Goal: Task Accomplishment & Management: Complete application form

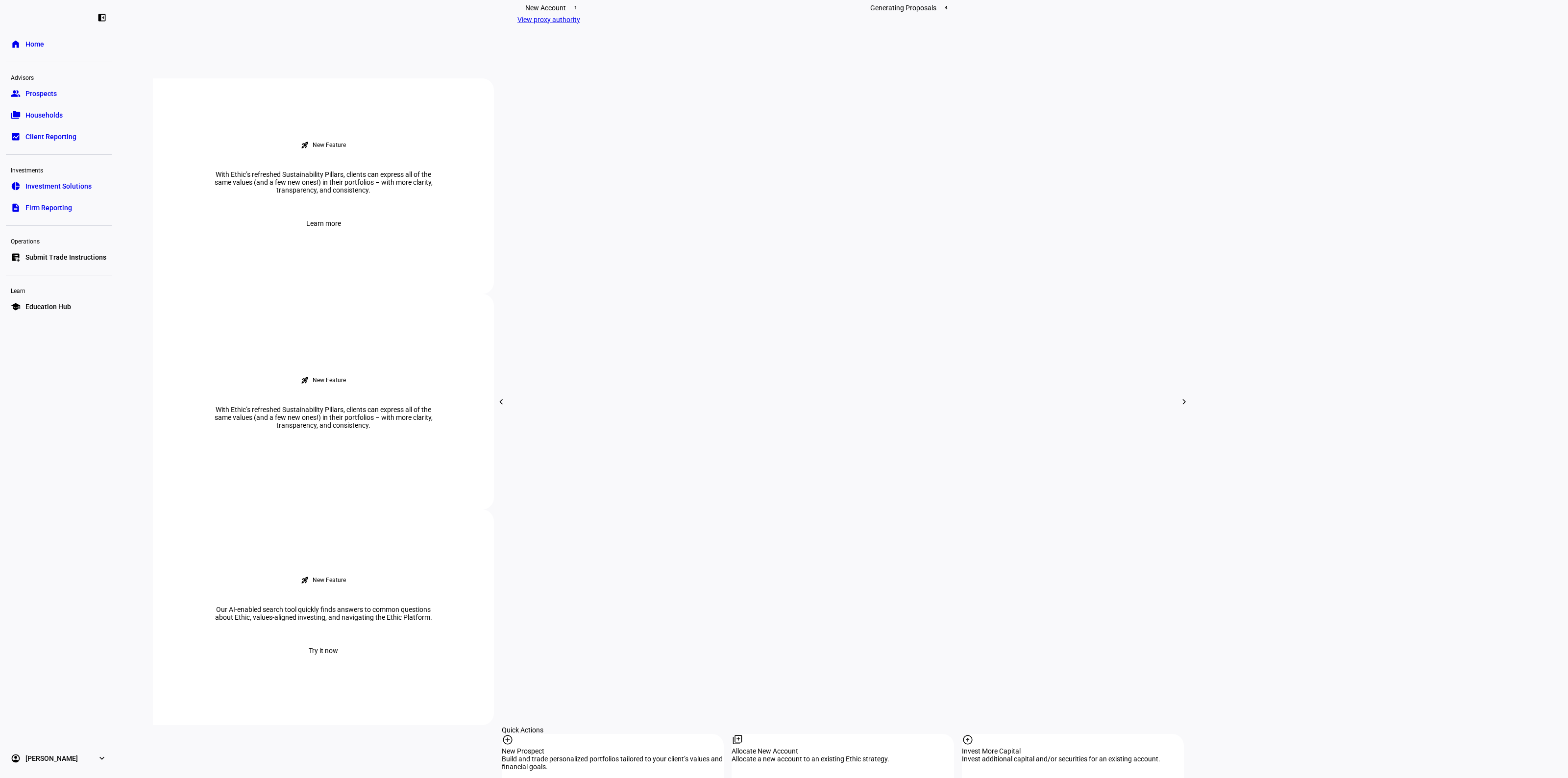
scroll to position [490, 0]
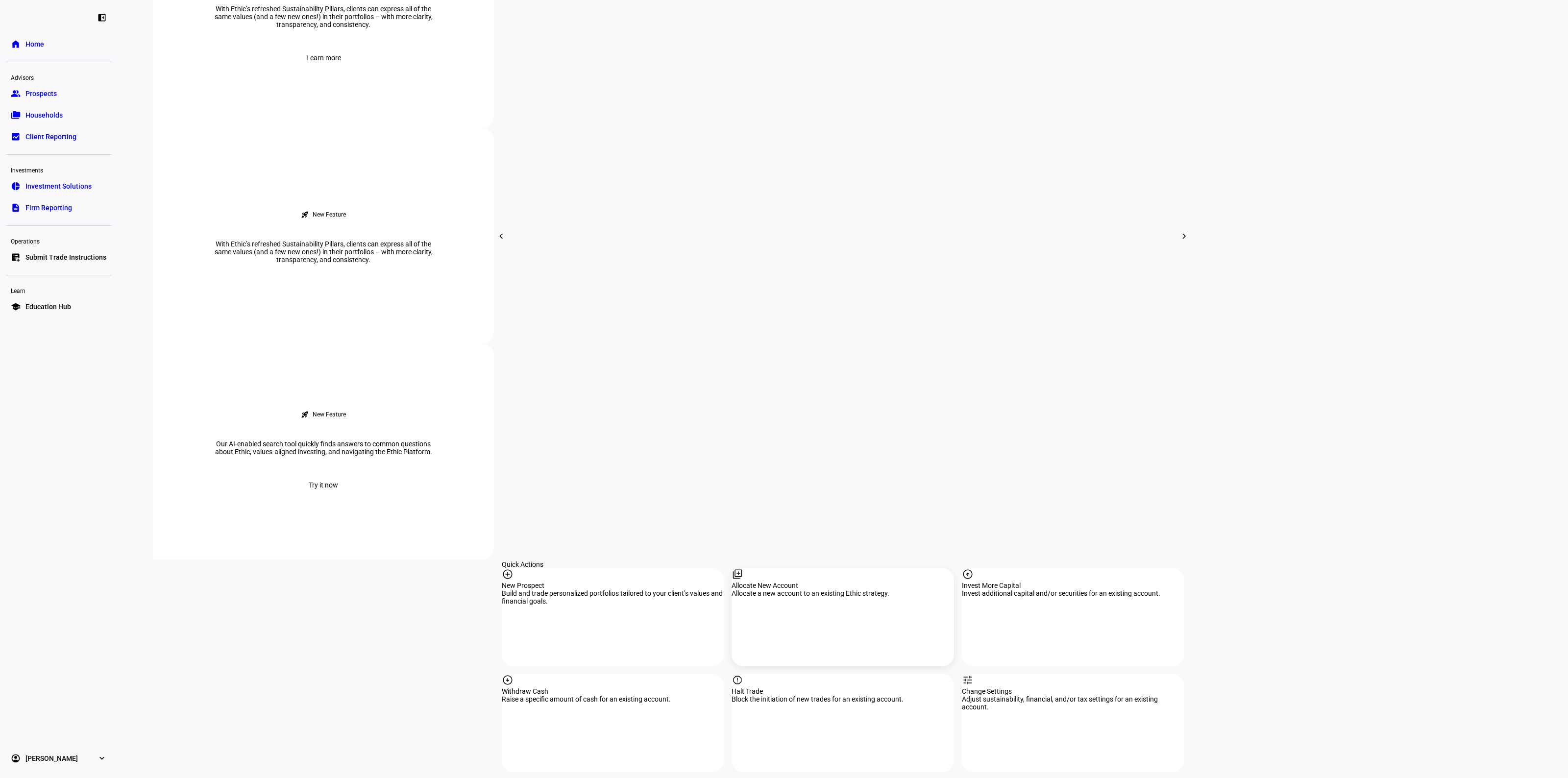
click at [829, 582] on div "Allocate New Account" at bounding box center [843, 585] width 222 height 8
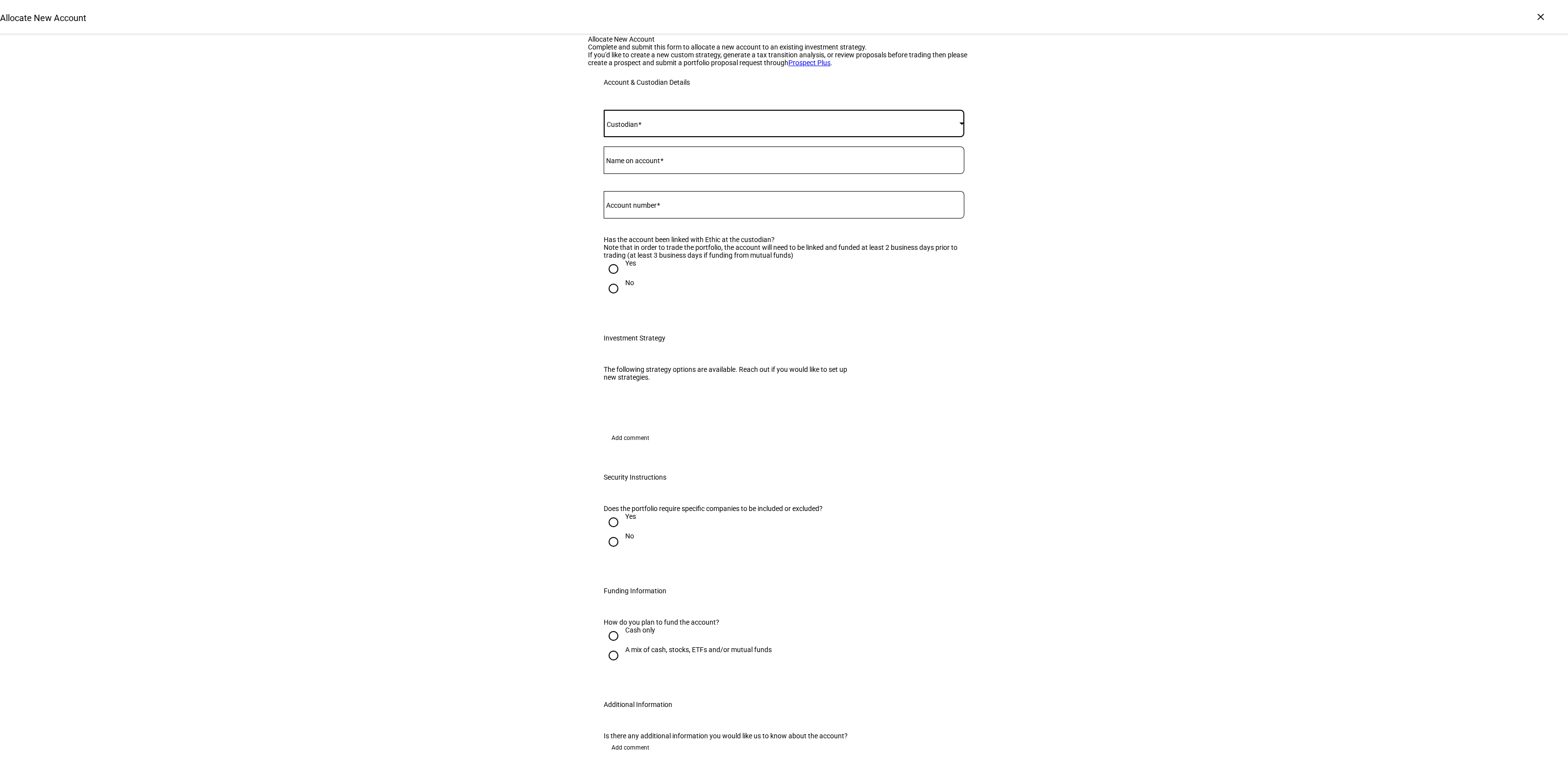
click at [659, 127] on span at bounding box center [781, 123] width 356 height 8
click at [642, 368] on mat-option "[PERSON_NAME]" at bounding box center [779, 366] width 360 height 23
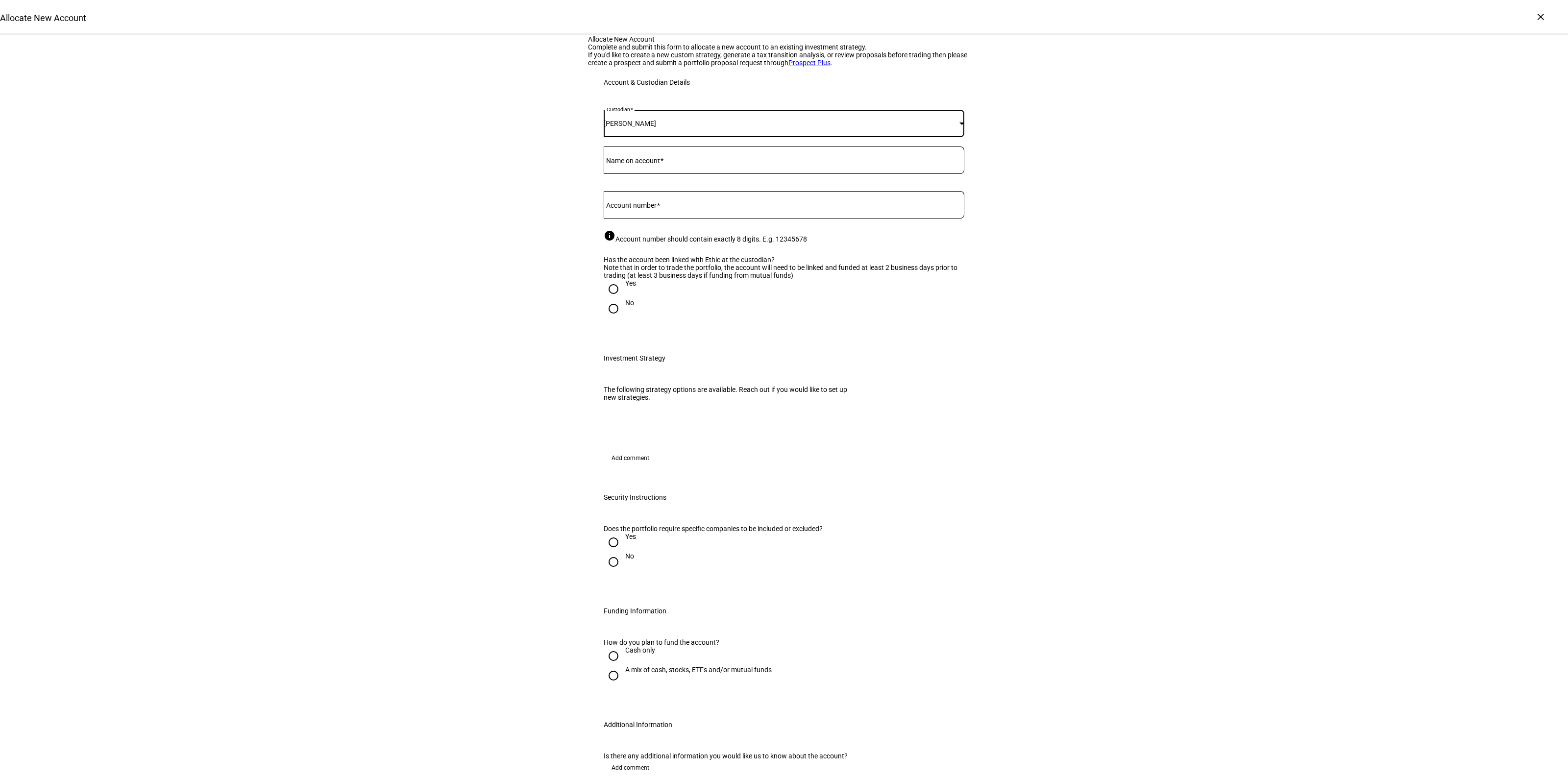
click at [672, 218] on div at bounding box center [784, 205] width 361 height 28
click at [680, 206] on input "Account number" at bounding box center [784, 203] width 361 height 8
paste input "95135365"
type input "95135365"
click at [407, 325] on div "Allocate New Account Complete and submit this form to allocate a new account to…" at bounding box center [784, 537] width 1568 height 1003
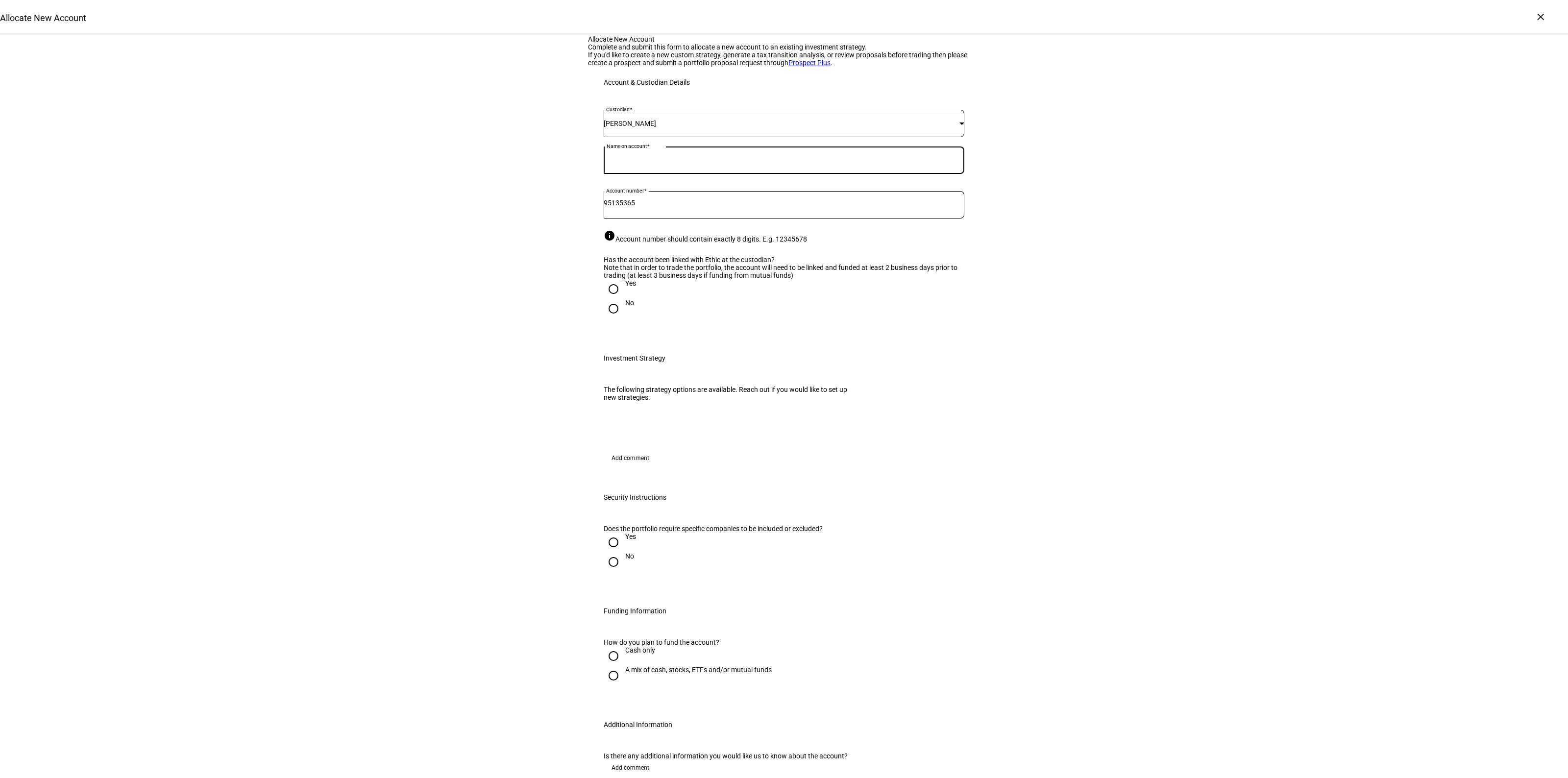
drag, startPoint x: 672, startPoint y: 272, endPoint x: 669, endPoint y: 278, distance: 6.7
click at [671, 162] on input "Name on account" at bounding box center [784, 158] width 361 height 8
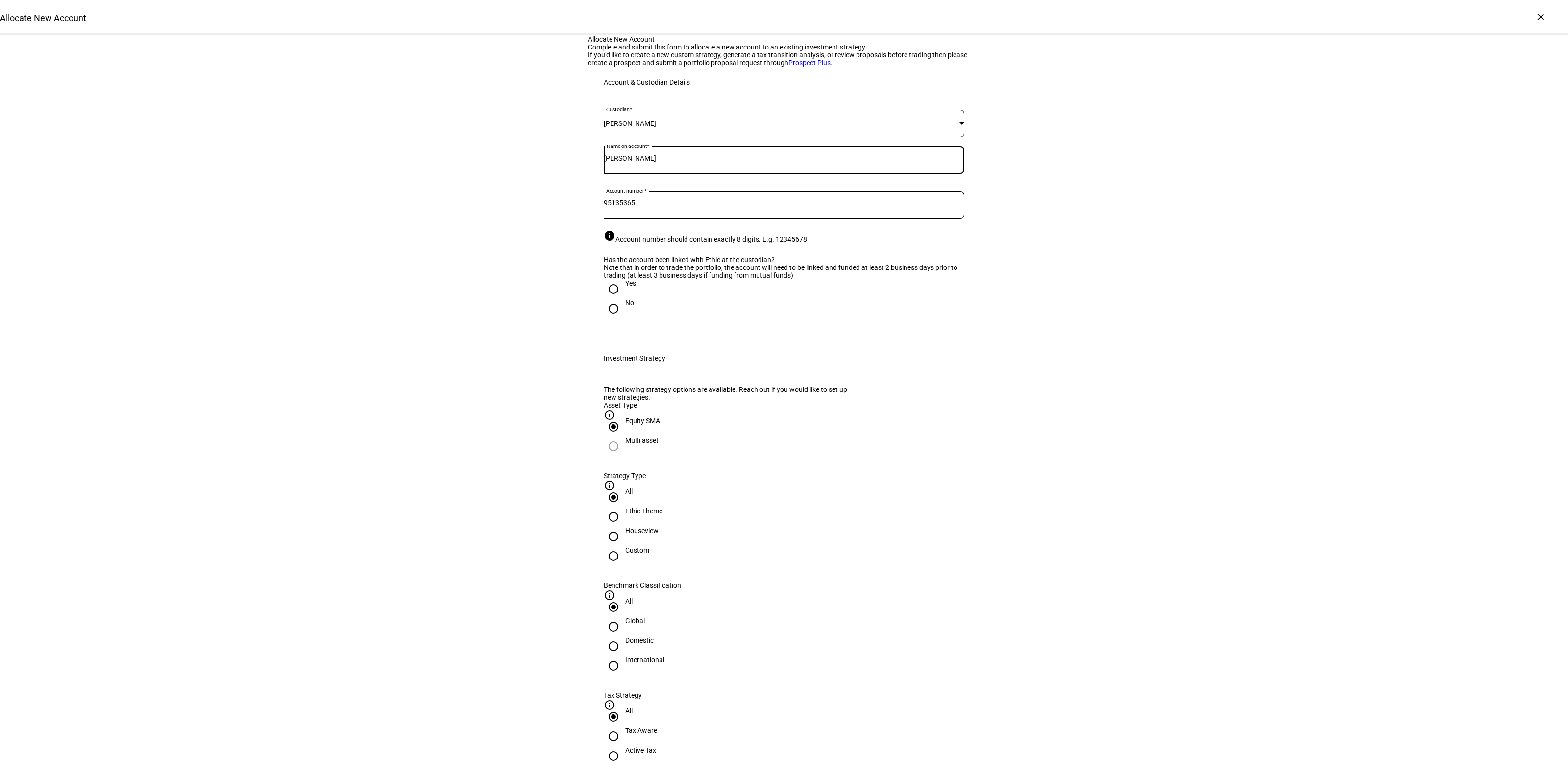
type input "[PERSON_NAME]"
drag, startPoint x: 613, startPoint y: 425, endPoint x: 674, endPoint y: 513, distance: 107.1
click at [617, 299] on div at bounding box center [613, 288] width 20 height 20
click at [625, 548] on div at bounding box center [613, 536] width 23 height 23
radio input "false"
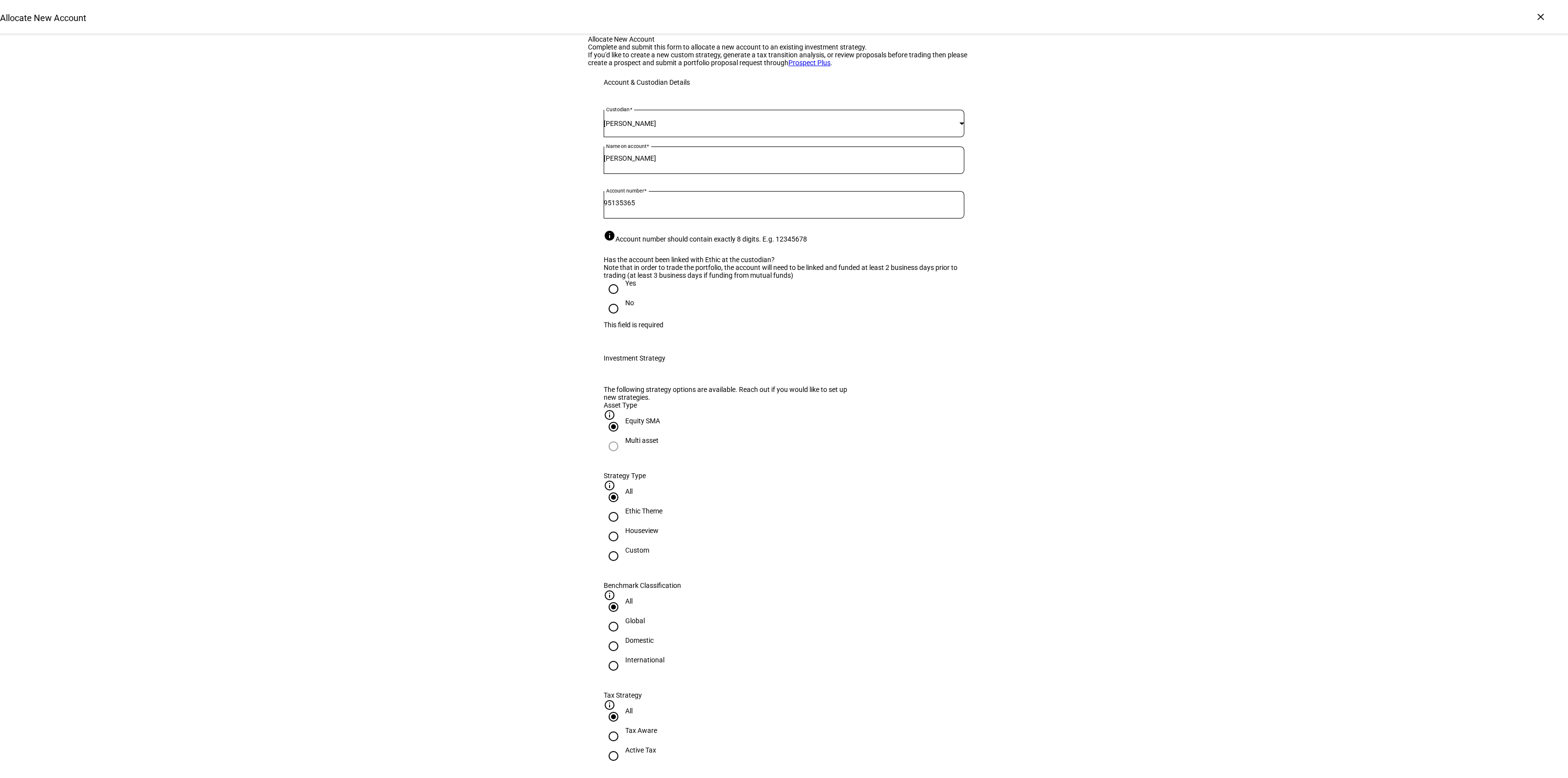
radio input "true"
click at [654, 636] on div "Domestic" at bounding box center [639, 640] width 28 height 8
click at [623, 636] on input "Domestic" at bounding box center [613, 646] width 20 height 20
radio input "true"
click at [625, 287] on div "Yes" at bounding box center [630, 283] width 11 height 8
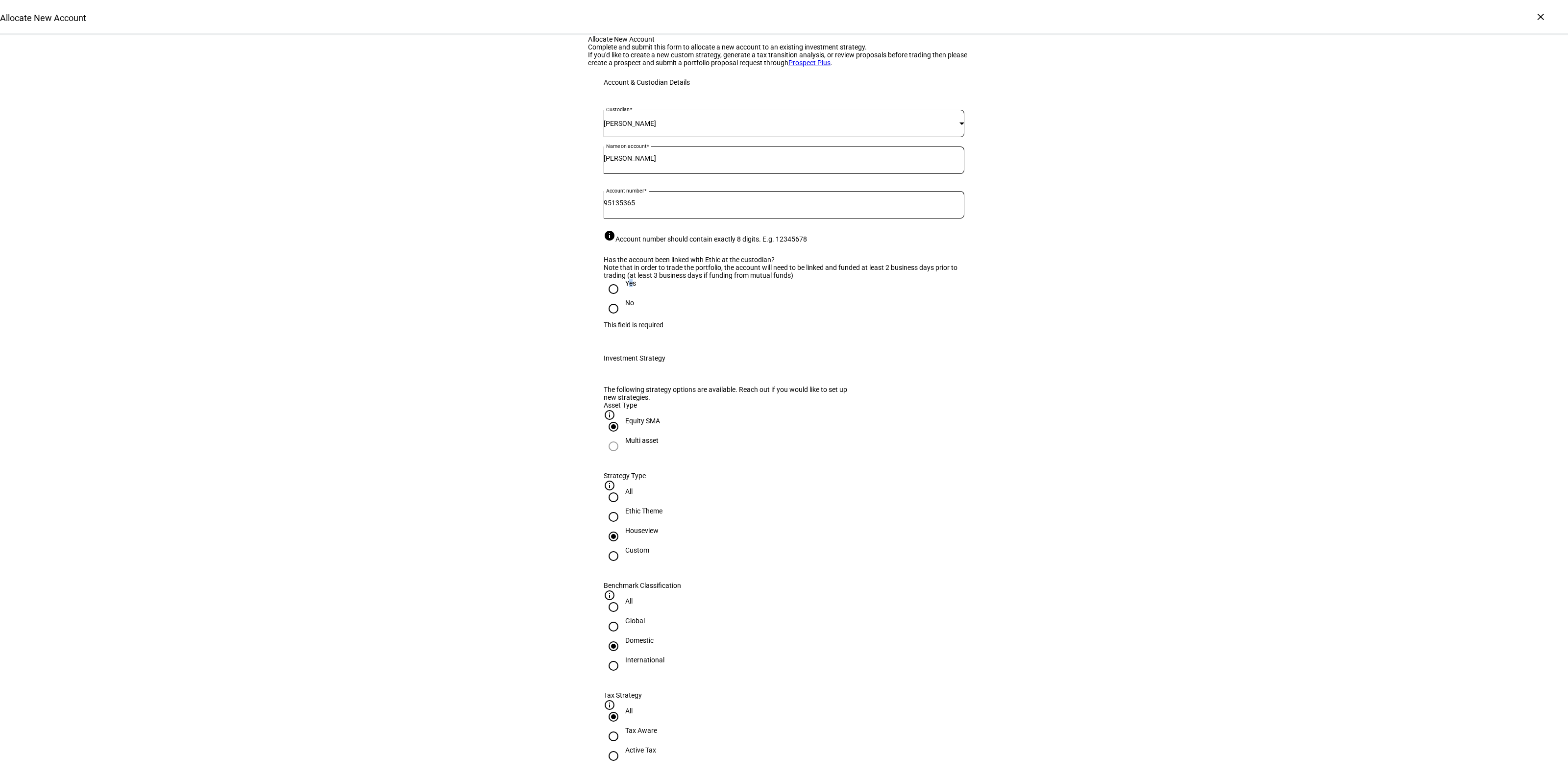
click at [606, 299] on input "Yes" at bounding box center [613, 288] width 20 height 20
radio input "true"
click at [657, 726] on div "Tax Aware" at bounding box center [641, 730] width 32 height 8
click at [623, 726] on input "Tax Aware" at bounding box center [613, 736] width 20 height 20
radio input "true"
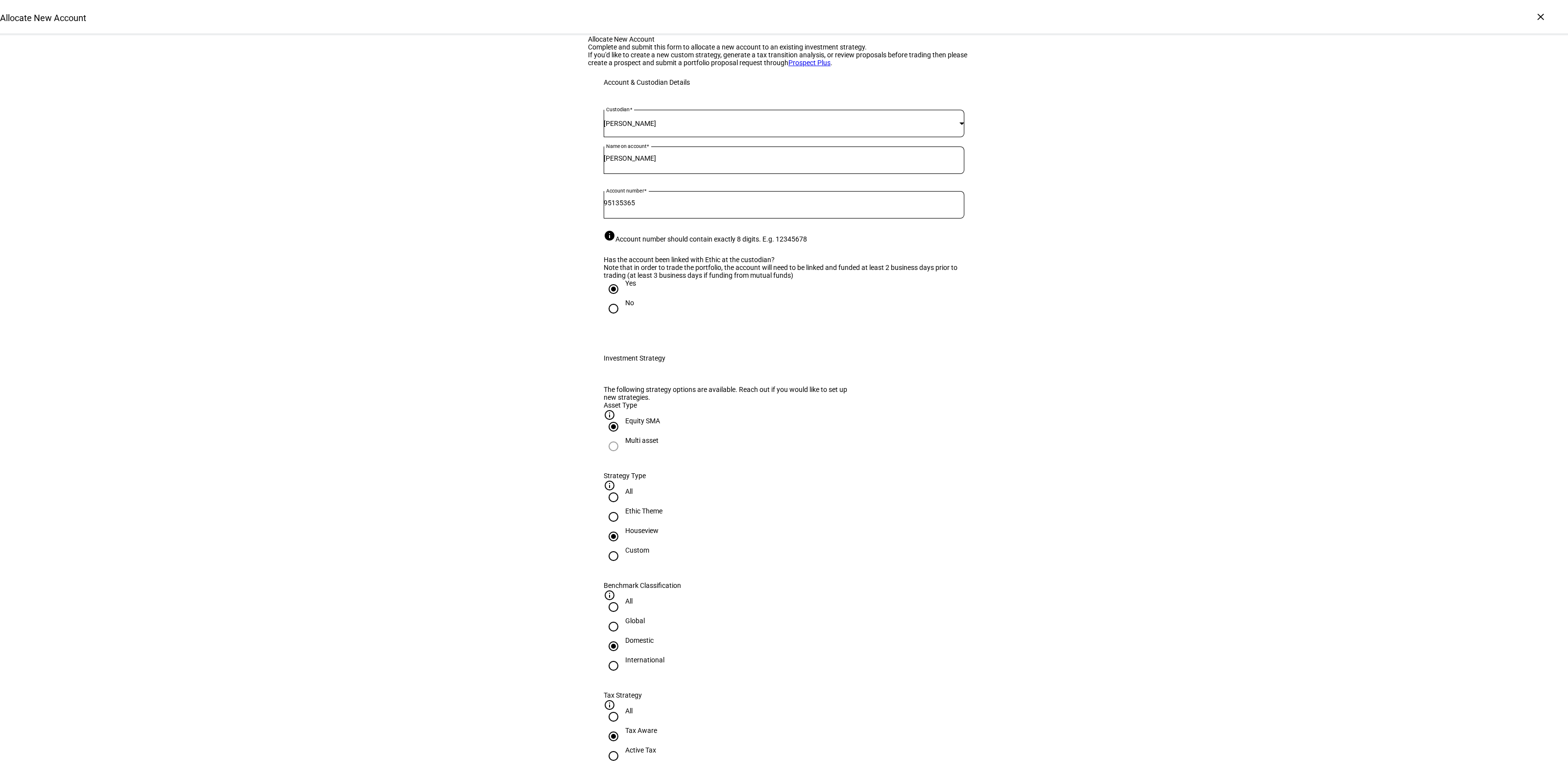
drag, startPoint x: 1037, startPoint y: 611, endPoint x: 1014, endPoint y: 620, distance: 24.7
click at [1037, 611] on div "Allocate New Account Complete and submit this form to allocate a new account to…" at bounding box center [784, 721] width 1568 height 1372
drag, startPoint x: 691, startPoint y: 679, endPoint x: 694, endPoint y: 672, distance: 7.6
click at [691, 777] on input "Number" at bounding box center [784, 792] width 361 height 8
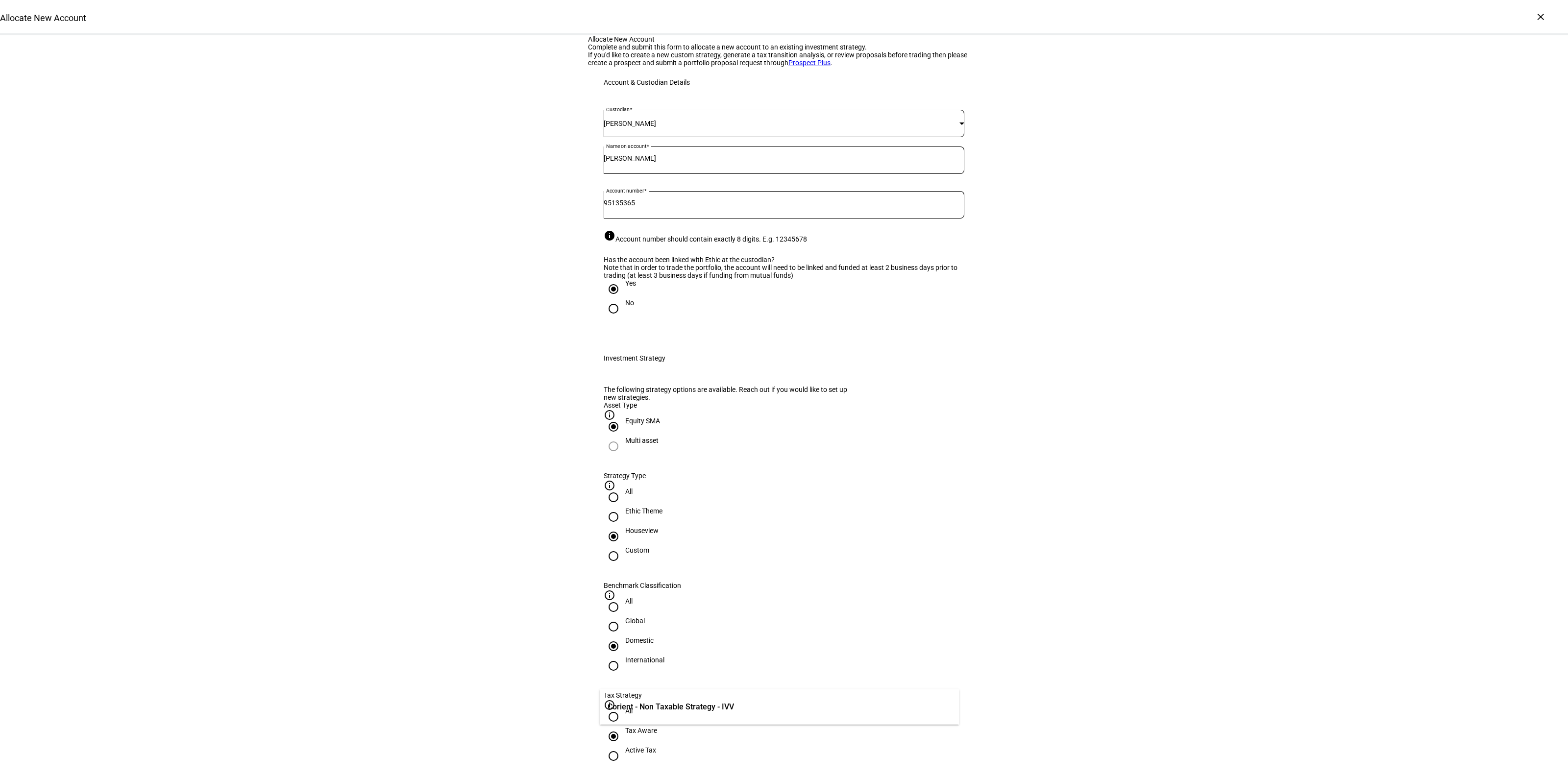
click at [656, 746] on div "Active Tax" at bounding box center [640, 750] width 31 height 8
click at [623, 746] on input "Active Tax" at bounding box center [613, 755] width 20 height 20
radio input "true"
click at [789, 777] on input "Number" at bounding box center [784, 792] width 361 height 8
drag, startPoint x: 701, startPoint y: 711, endPoint x: 1002, endPoint y: 660, distance: 305.3
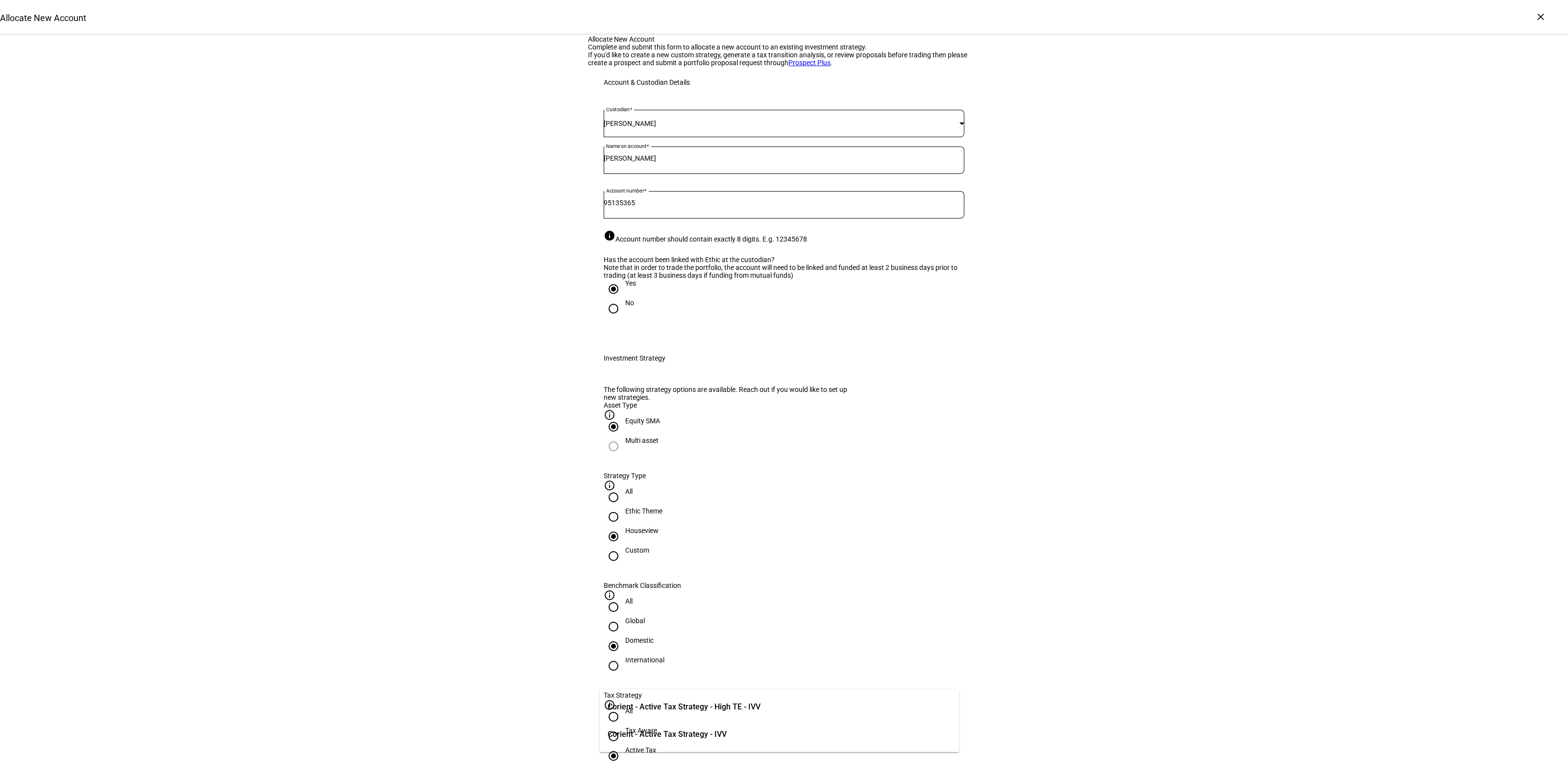
click at [702, 711] on span "Corient - Active Tax Strategy - High TE - IVV" at bounding box center [684, 706] width 153 height 12
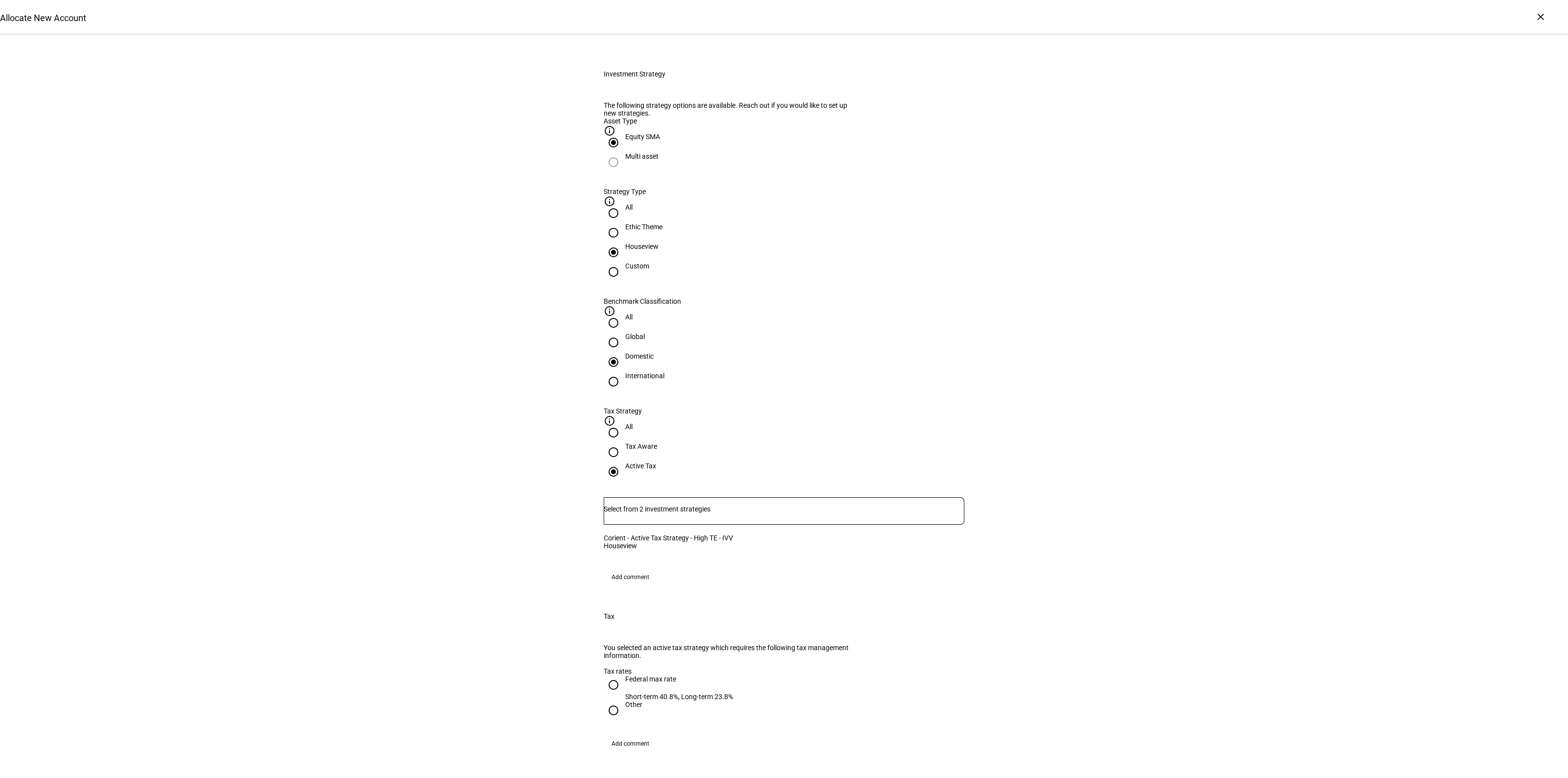
scroll to position [429, 0]
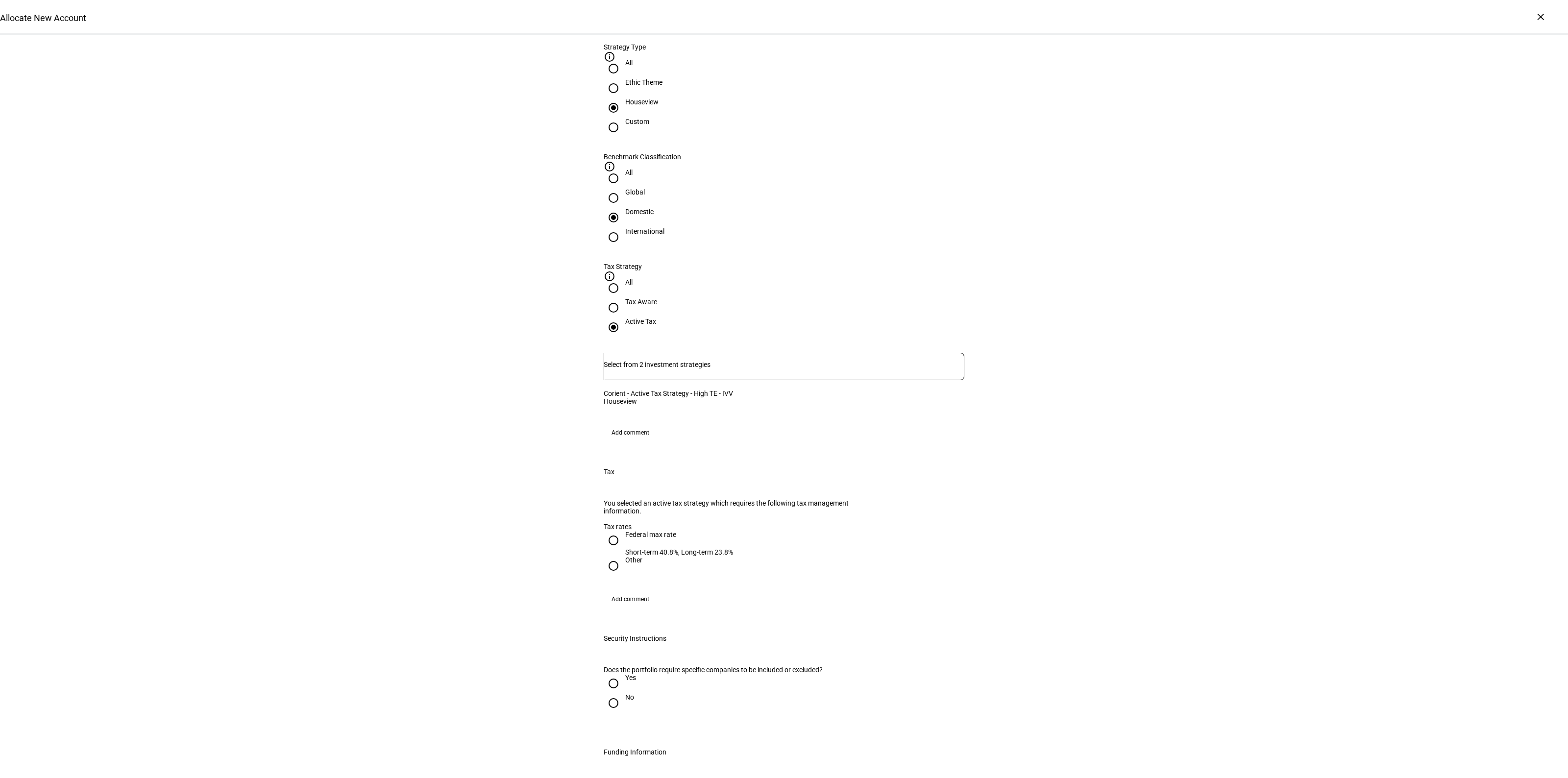
click at [608, 549] on input "Federal max rate Short-term 40.8%, Long-term 23.8%" at bounding box center [613, 540] width 20 height 20
radio input "true"
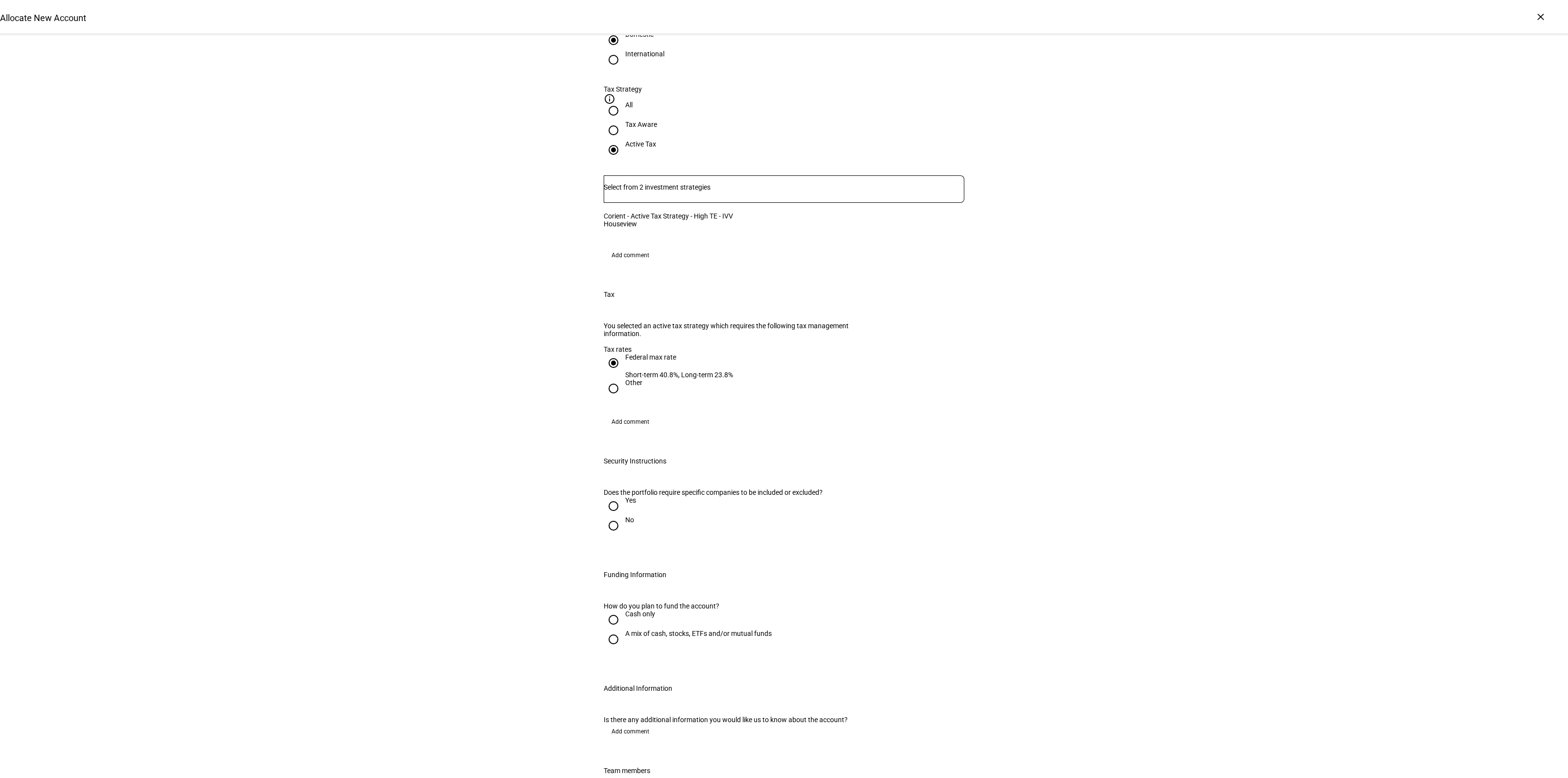
scroll to position [612, 0]
click at [614, 529] on input "No" at bounding box center [613, 519] width 20 height 20
radio input "true"
click at [620, 645] on div at bounding box center [613, 633] width 23 height 23
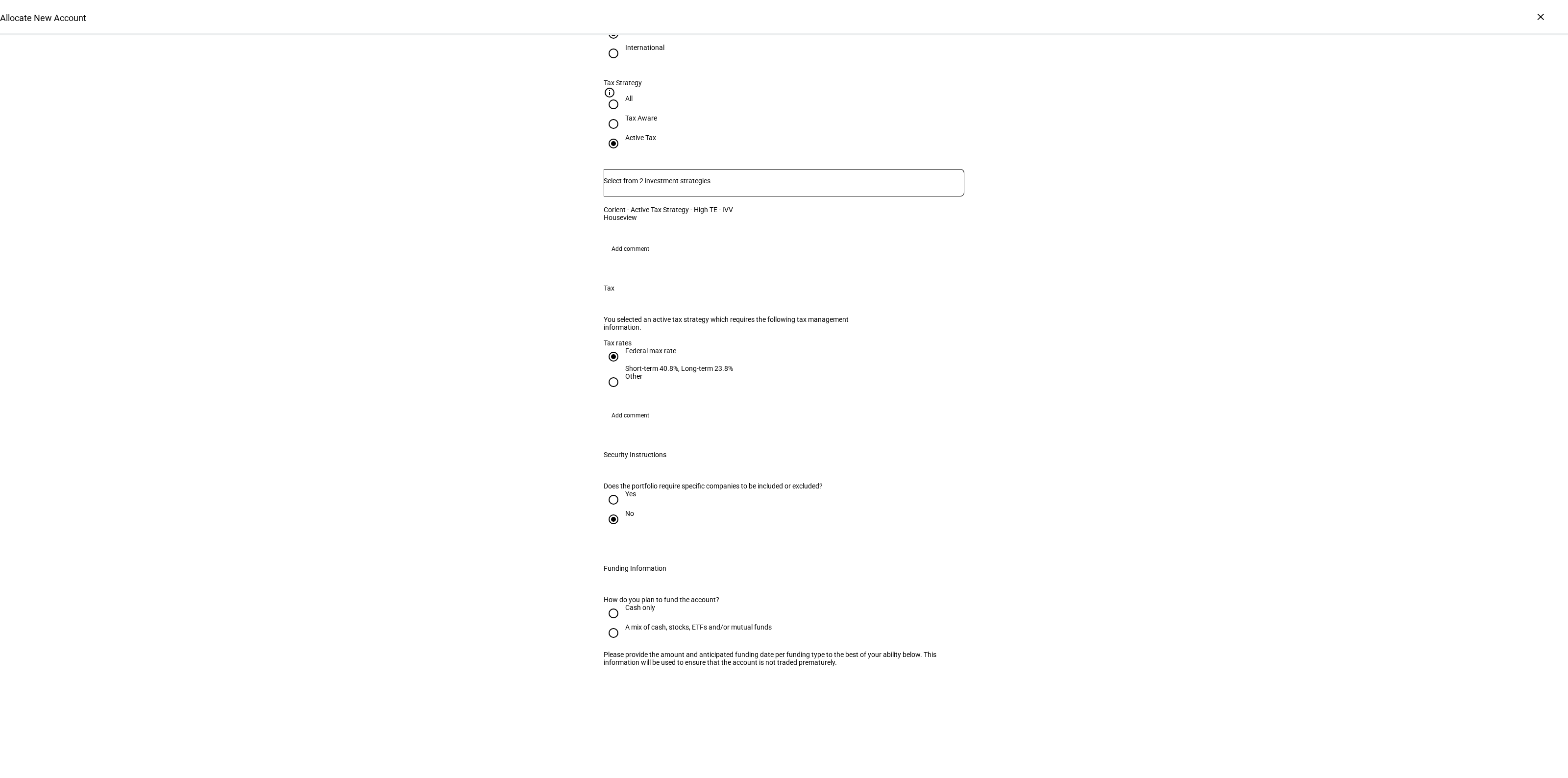
radio input "true"
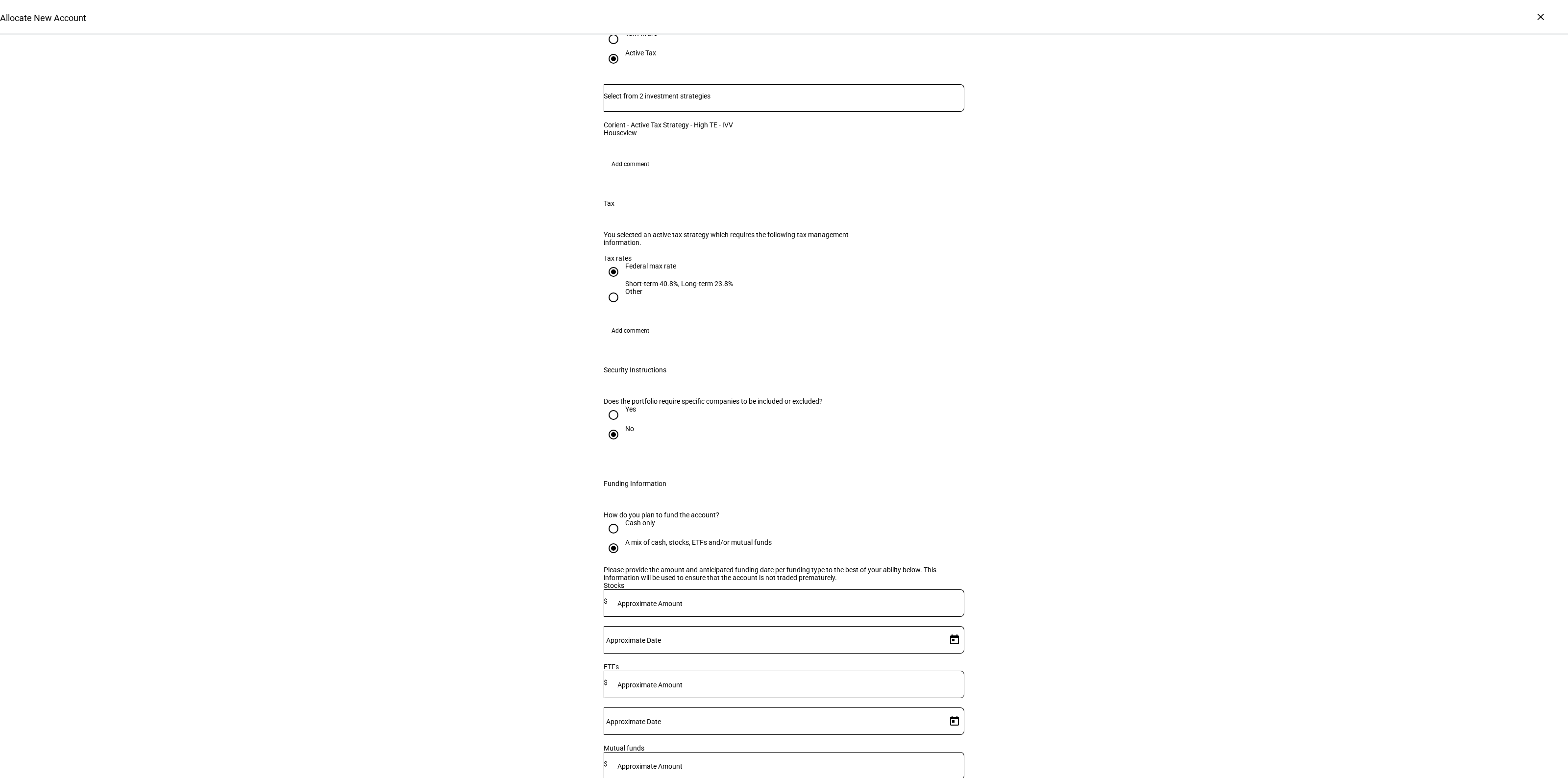
scroll to position [796, 0]
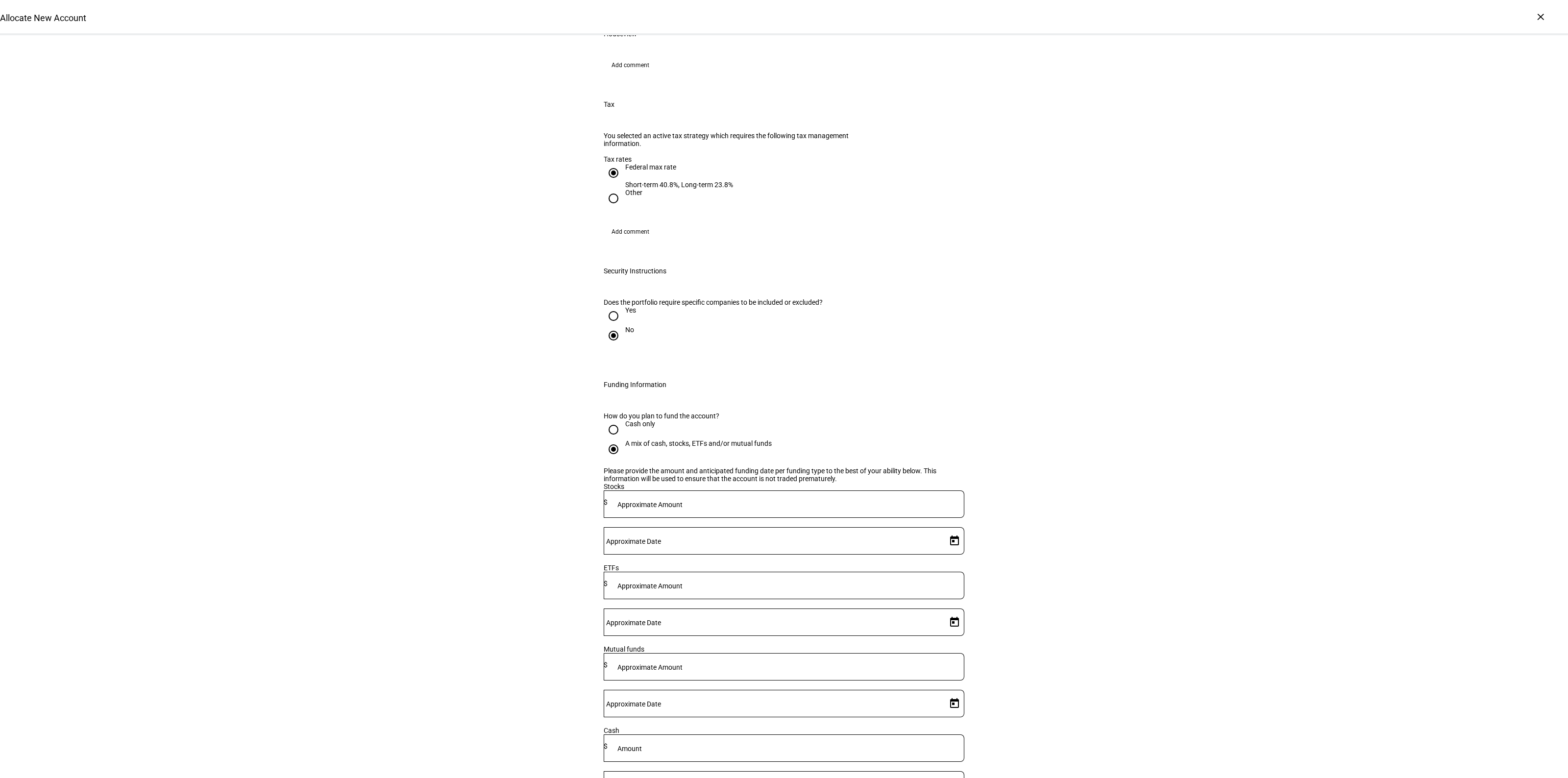
drag, startPoint x: 745, startPoint y: 561, endPoint x: 743, endPoint y: 567, distance: 6.3
click at [744, 517] on div at bounding box center [786, 504] width 356 height 28
type input "159,000"
drag, startPoint x: 731, startPoint y: 677, endPoint x: 762, endPoint y: 682, distance: 31.4
click at [642, 745] on mat-label "Amount" at bounding box center [629, 748] width 25 height 8
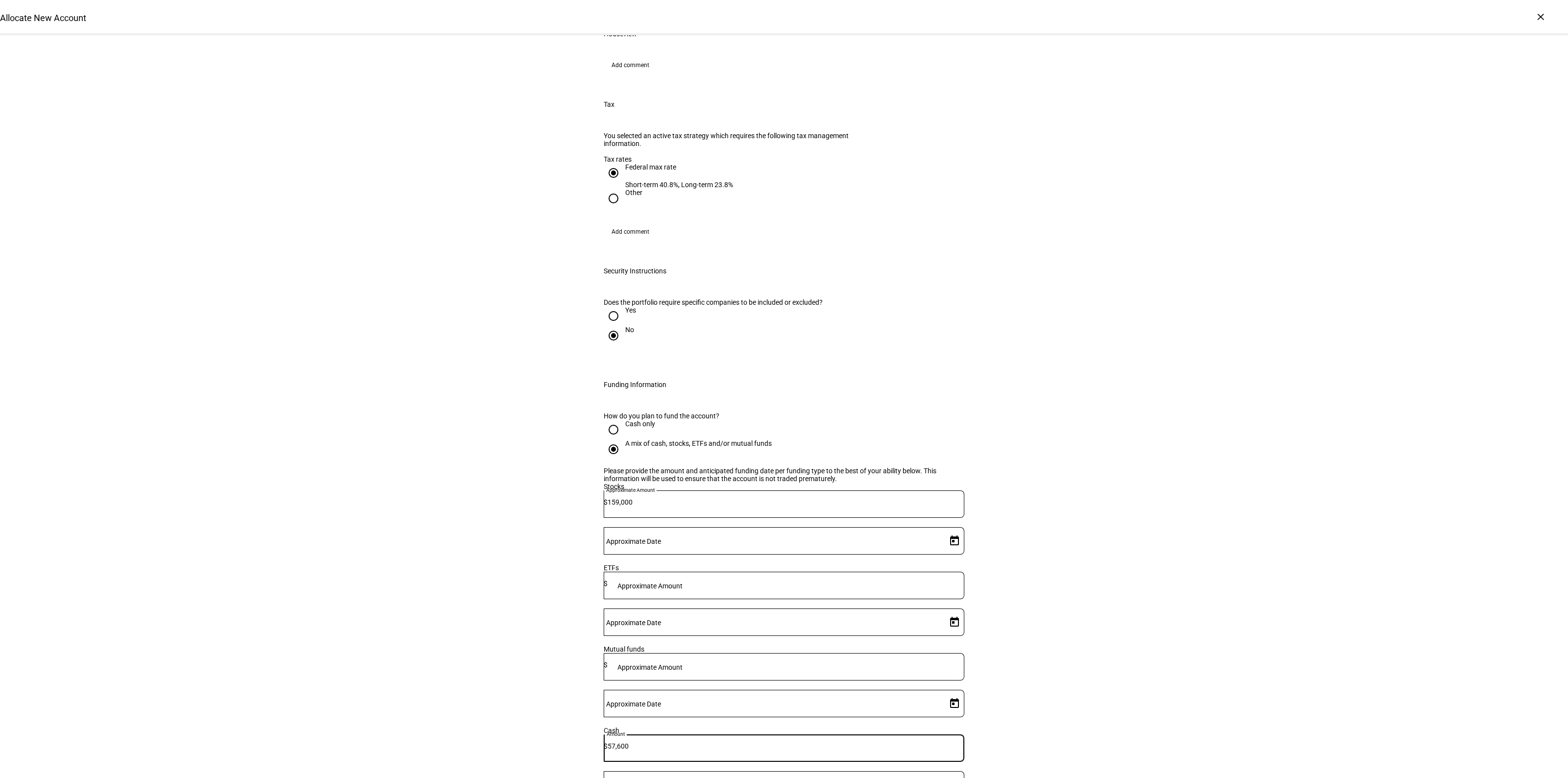
type input "57,600"
click at [1074, 560] on div "Allocate New Account Complete and submit this form to allocate a new account to…" at bounding box center [784, 196] width 1568 height 1914
click at [943, 553] on span "Open calendar" at bounding box center [954, 540] width 23 height 23
click at [886, 663] on span "7" at bounding box center [889, 665] width 18 height 18
type input "[DATE]"
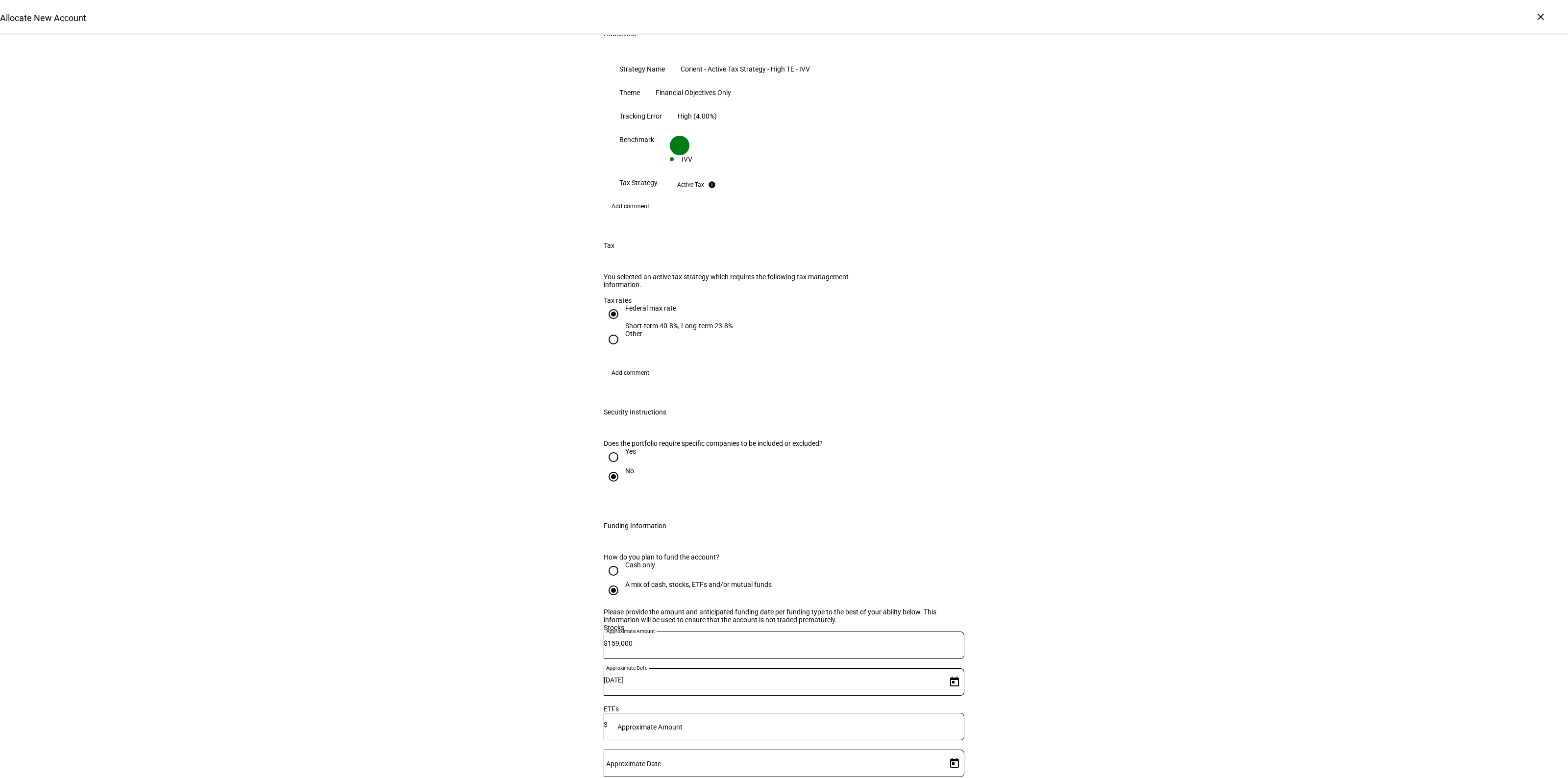
click at [943, 752] on span "Open calendar" at bounding box center [954, 763] width 23 height 23
click at [1060, 647] on div at bounding box center [784, 389] width 1568 height 778
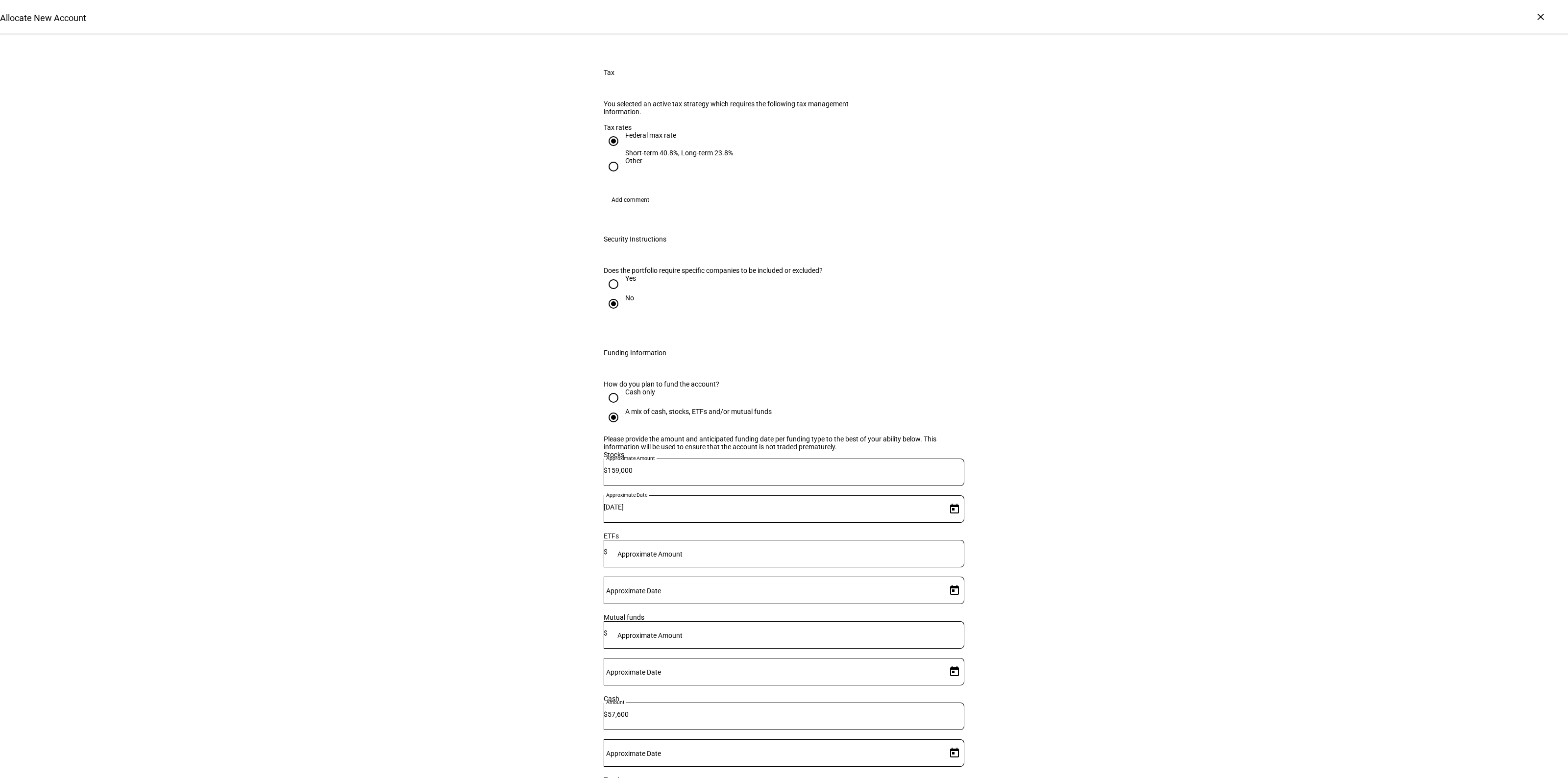
scroll to position [1040, 0]
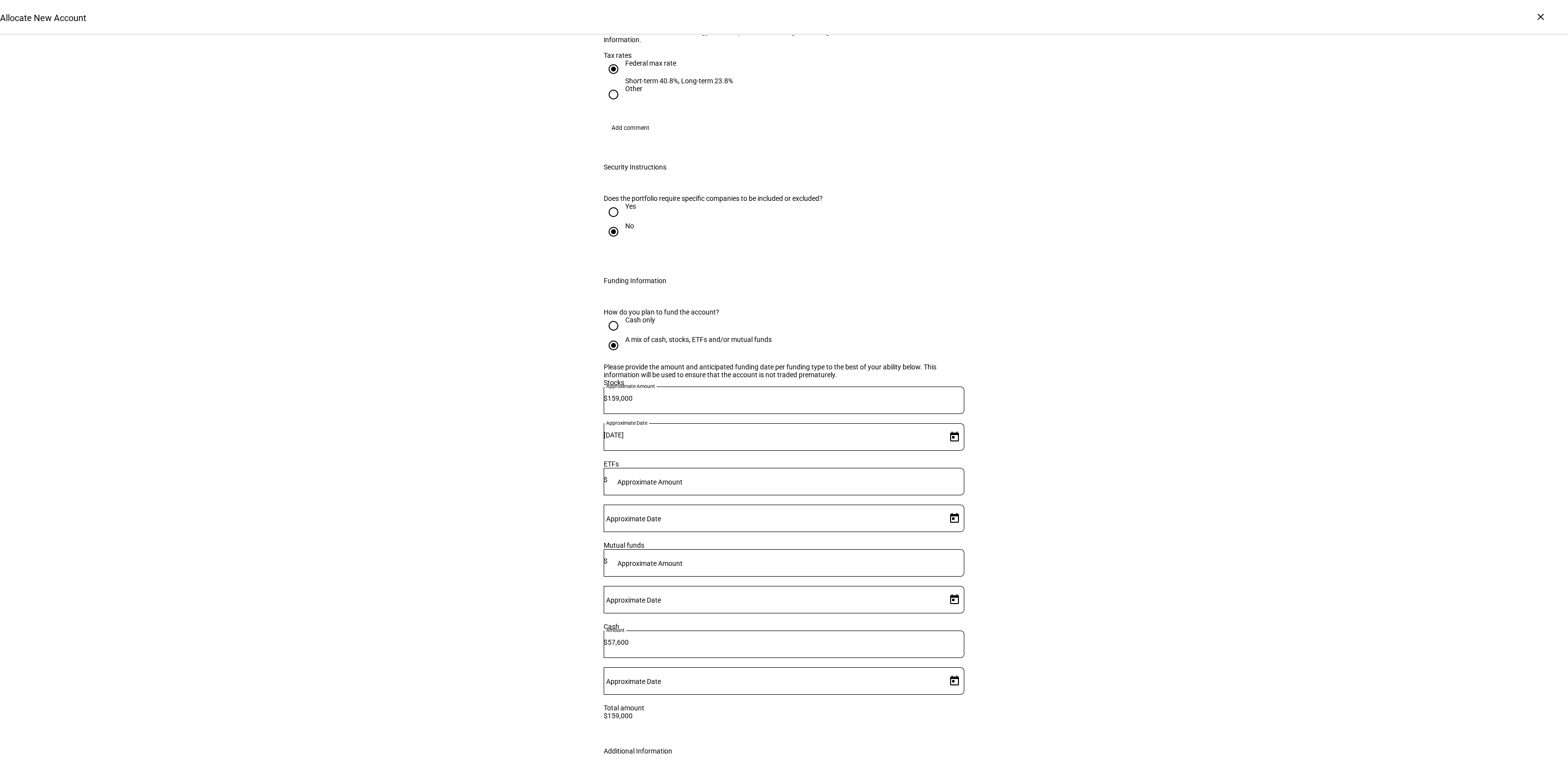
click at [946, 669] on span "Open calendar" at bounding box center [954, 680] width 23 height 23
click at [888, 591] on span "7" at bounding box center [889, 589] width 18 height 18
type input "[DATE]"
click at [1153, 522] on div "Allocate New Account Complete and submit this form to allocate a new account to…" at bounding box center [784, 30] width 1568 height 2071
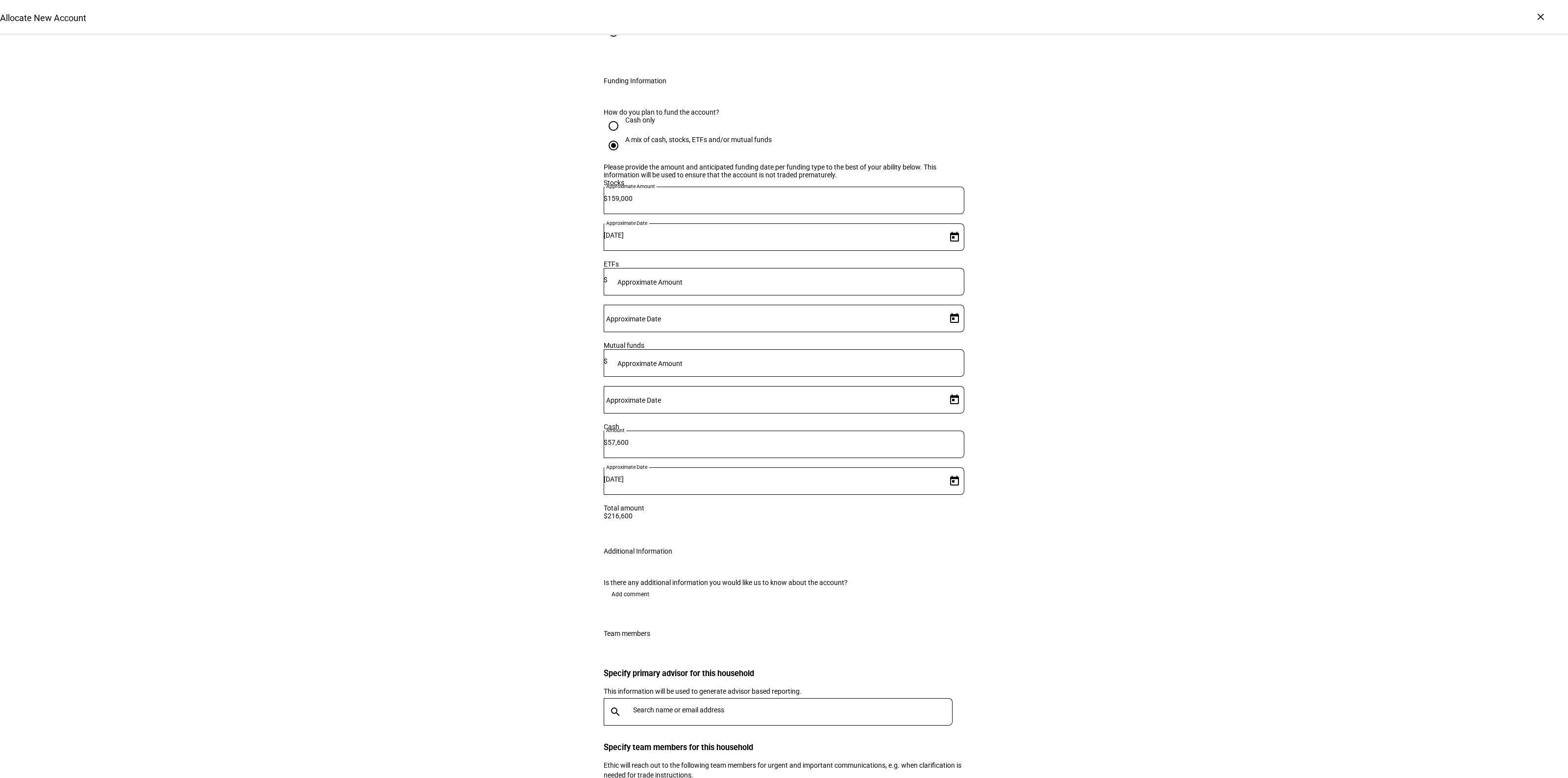
scroll to position [1244, 0]
click at [615, 583] on span "Add comment" at bounding box center [630, 590] width 38 height 16
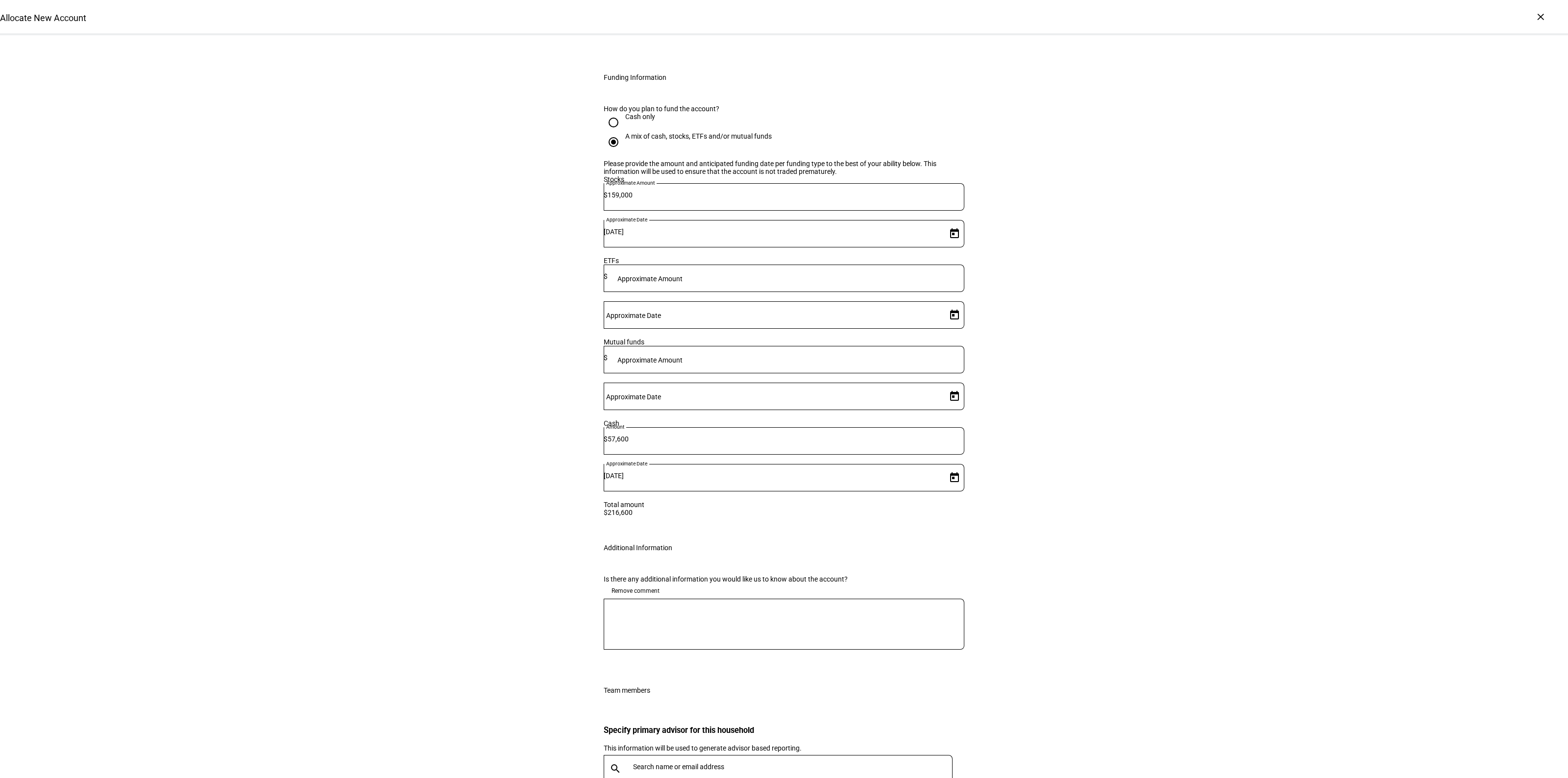
click at [654, 606] on textarea at bounding box center [784, 624] width 361 height 35
click at [809, 606] on textarea "Okay to take gains on VOO, but want to stay gain neutral" at bounding box center [784, 624] width 361 height 35
drag, startPoint x: 805, startPoint y: 463, endPoint x: 729, endPoint y: 465, distance: 76.0
click at [729, 606] on textarea "Okay to take gains on VOO, but want to stay gain neutral" at bounding box center [784, 624] width 361 height 35
type textarea "Okay to take gains on VOO, but want to keep gains to $4k."
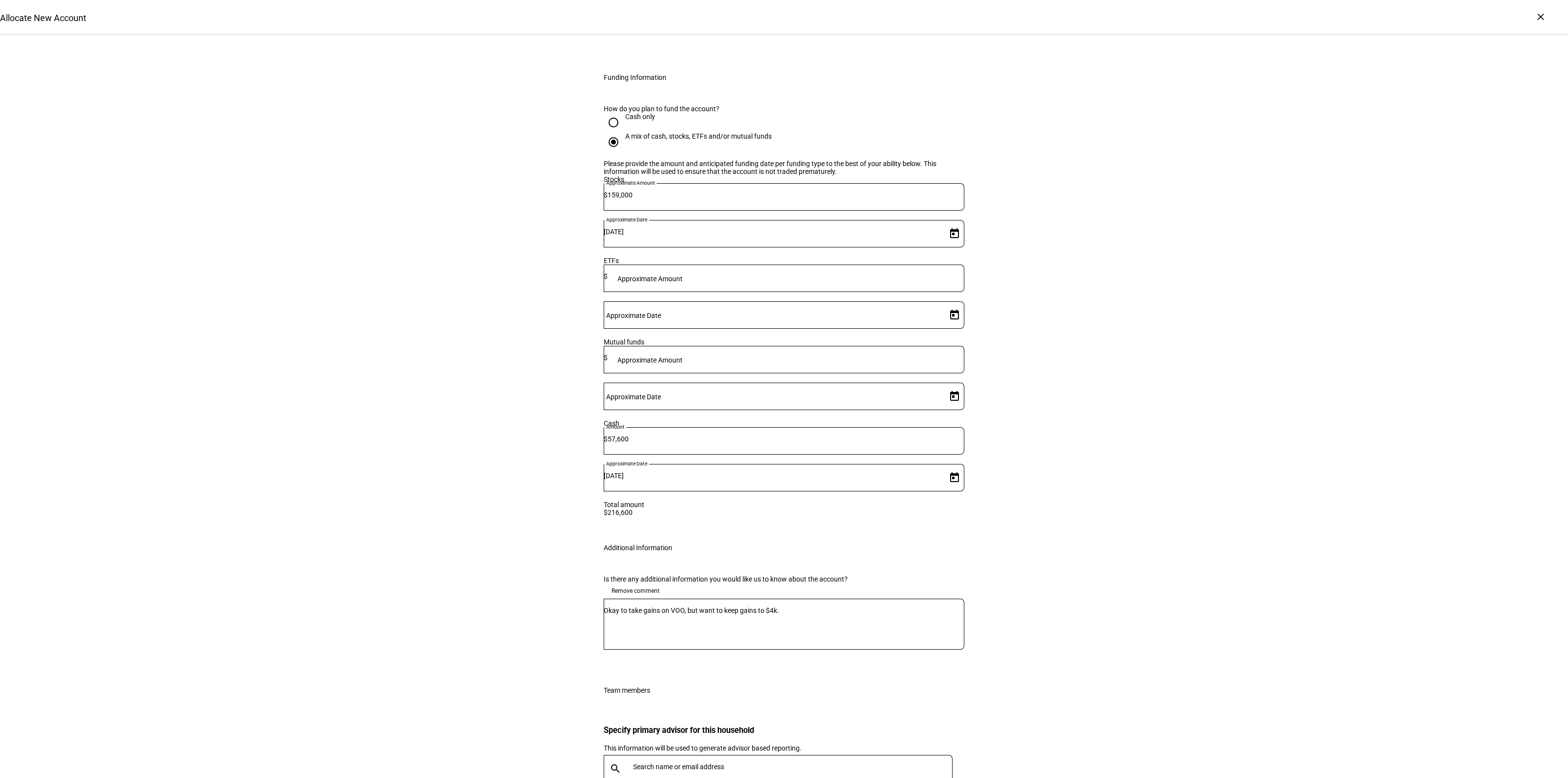
click at [738, 755] on div at bounding box center [791, 769] width 324 height 28
type input "[PERSON_NAME]"
click at [710, 667] on mat-option "JB [PERSON_NAME] [PERSON_NAME][EMAIL_ADDRESS][PERSON_NAME][DOMAIN_NAME]" at bounding box center [773, 663] width 348 height 31
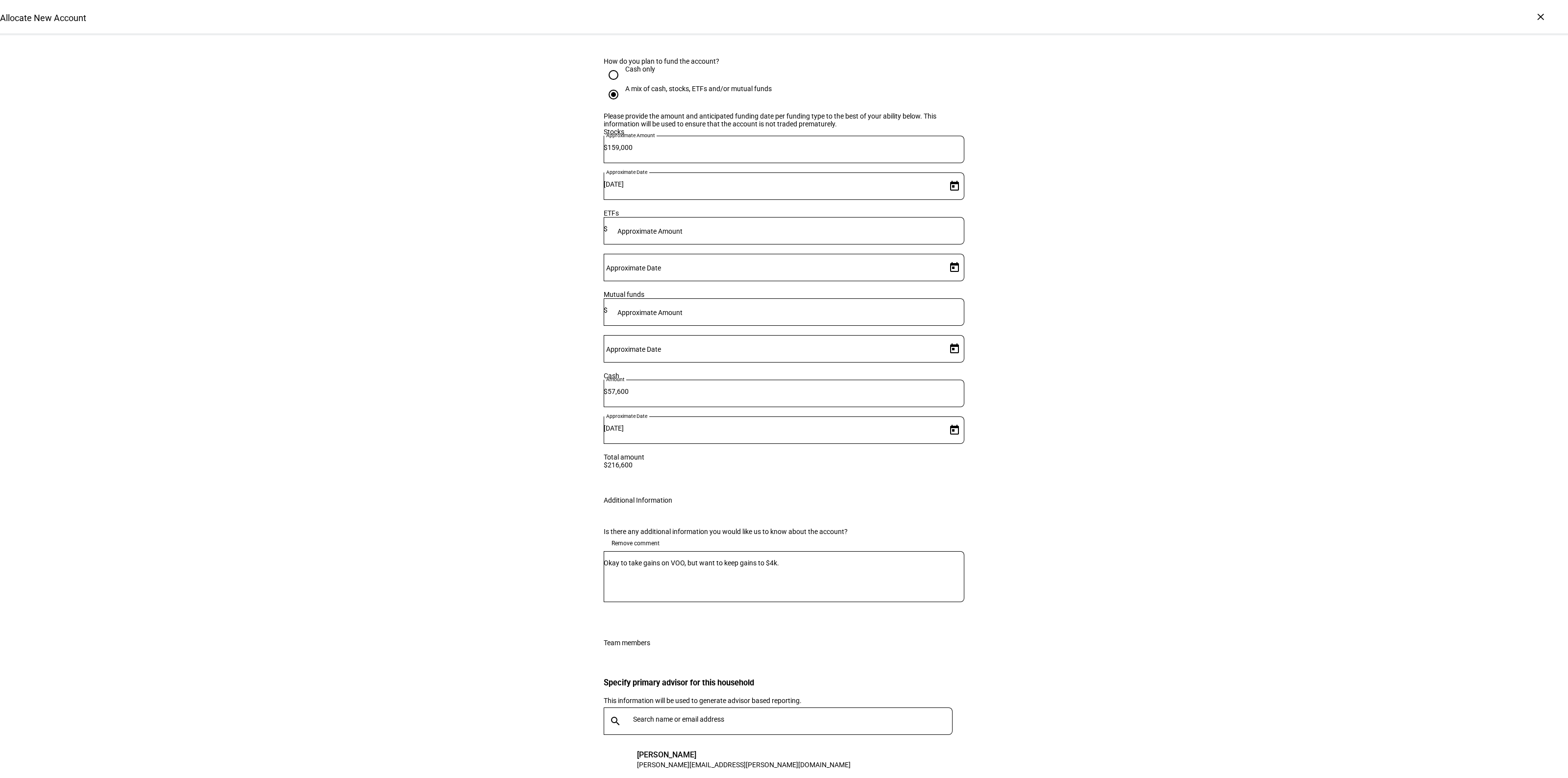
scroll to position [1334, 0]
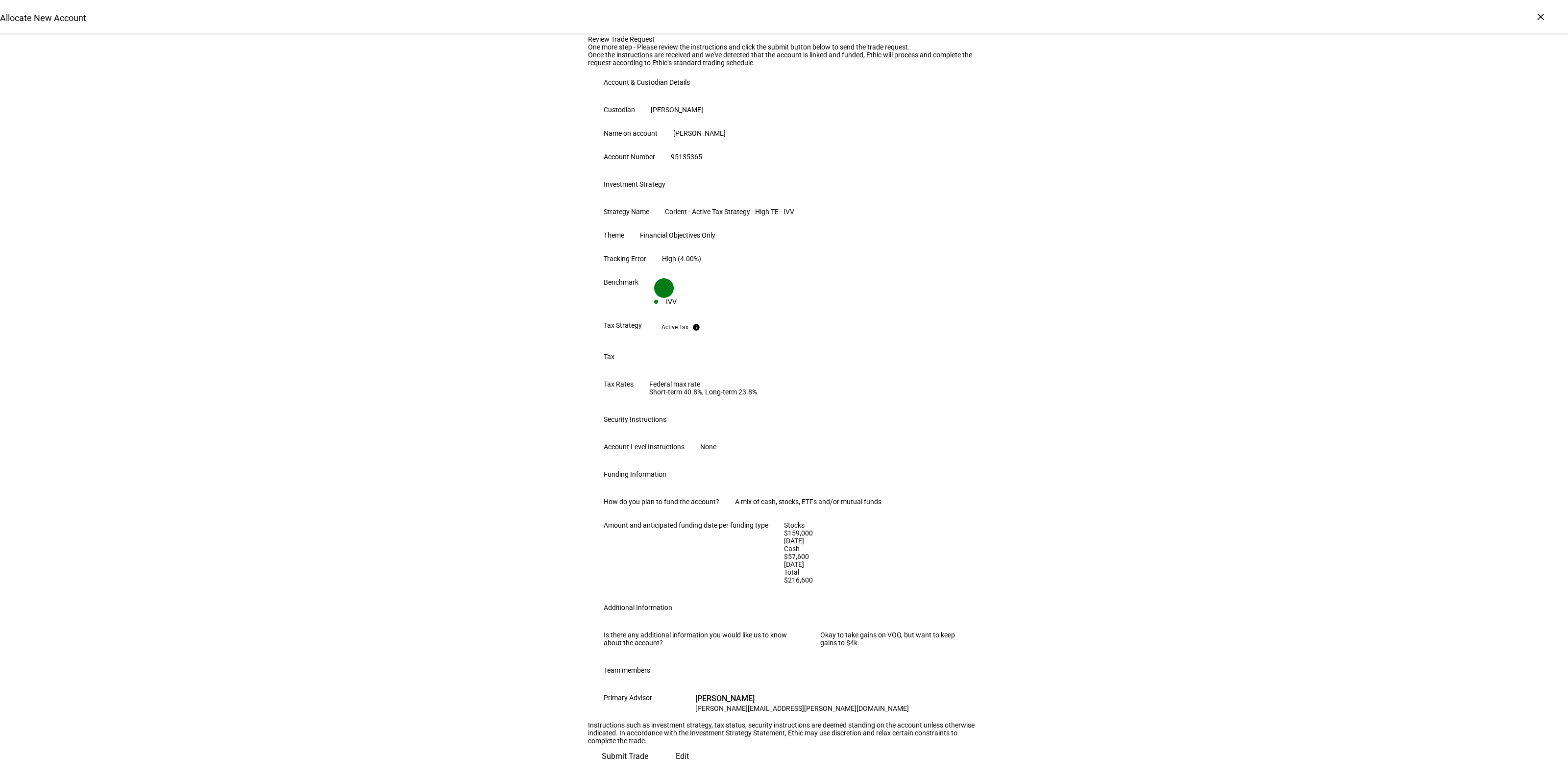
scroll to position [249, 0]
click at [662, 747] on span at bounding box center [682, 756] width 41 height 23
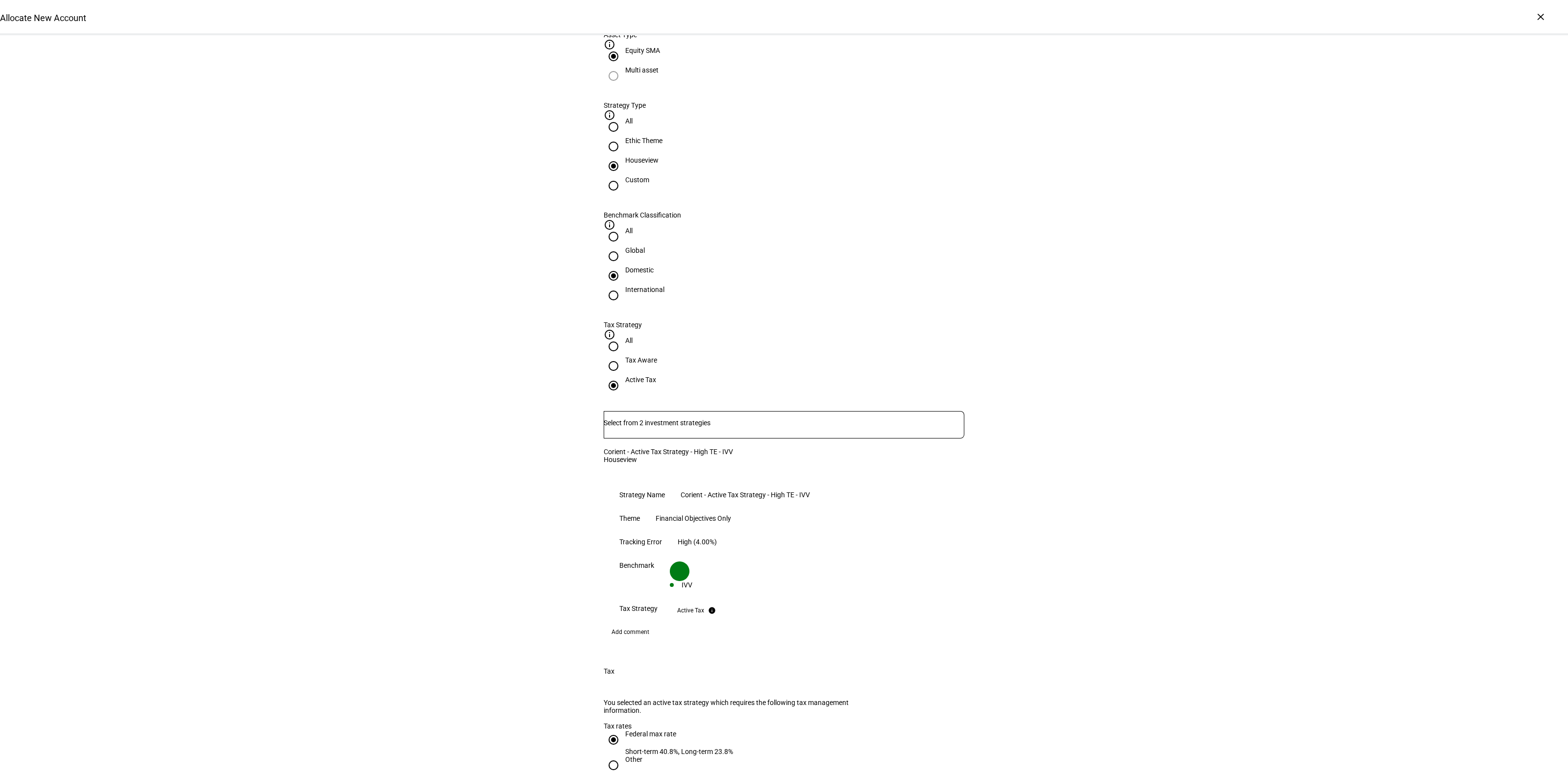
scroll to position [245, 0]
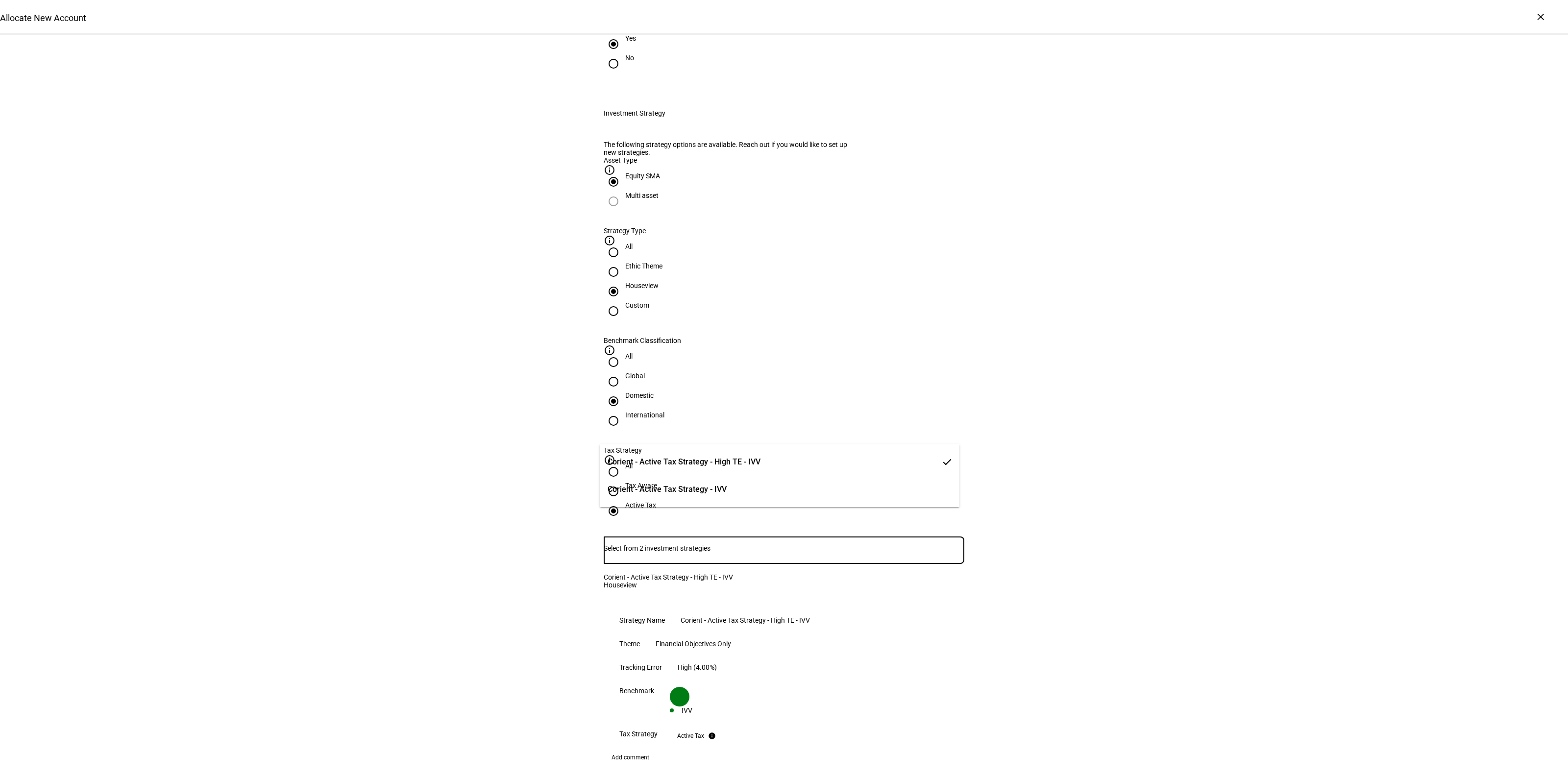
click at [745, 544] on input "Number" at bounding box center [784, 548] width 361 height 8
drag, startPoint x: 706, startPoint y: 462, endPoint x: 841, endPoint y: 500, distance: 140.2
click at [708, 463] on span "Corient - Active Tax Strategy - High TE - IVV" at bounding box center [684, 461] width 153 height 12
click at [699, 536] on div at bounding box center [784, 550] width 361 height 28
click at [688, 493] on span "Corient - Active Tax Strategy - IVV" at bounding box center [667, 489] width 119 height 12
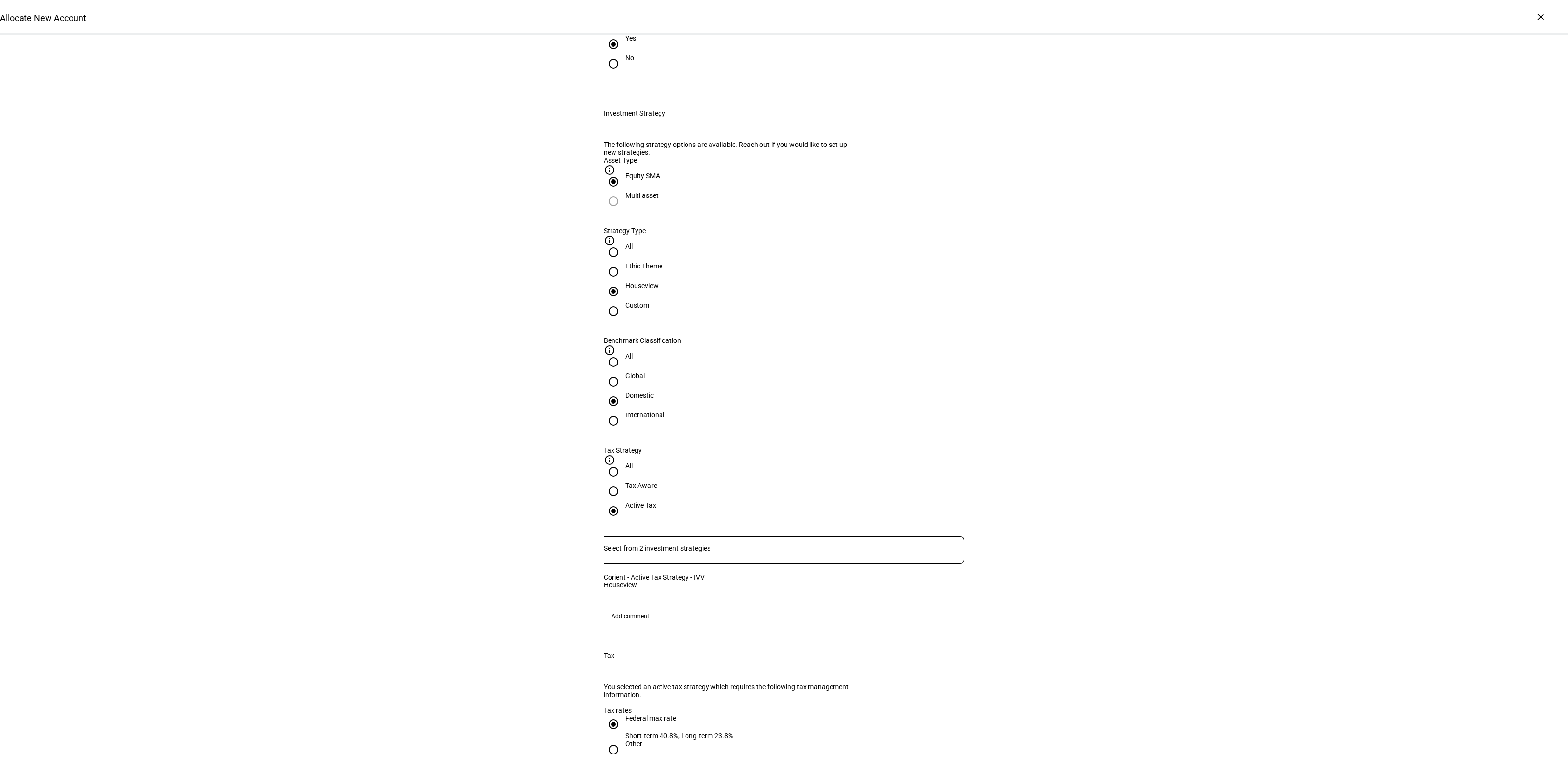
click at [718, 544] on input "Number" at bounding box center [784, 548] width 361 height 8
click at [727, 456] on span "Corient - Active Tax Strategy - High TE - IVV" at bounding box center [684, 461] width 153 height 12
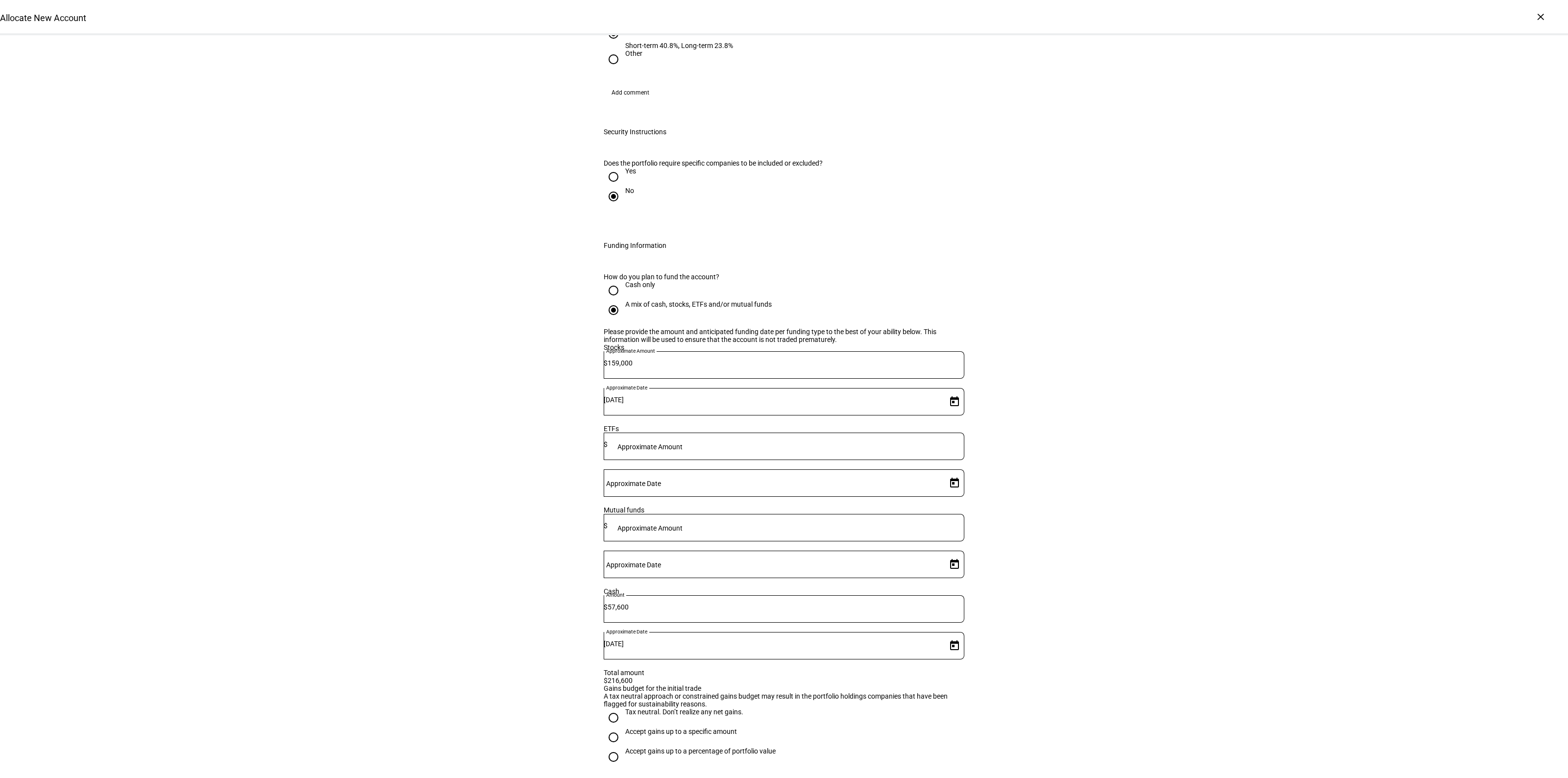
scroll to position [1163, 0]
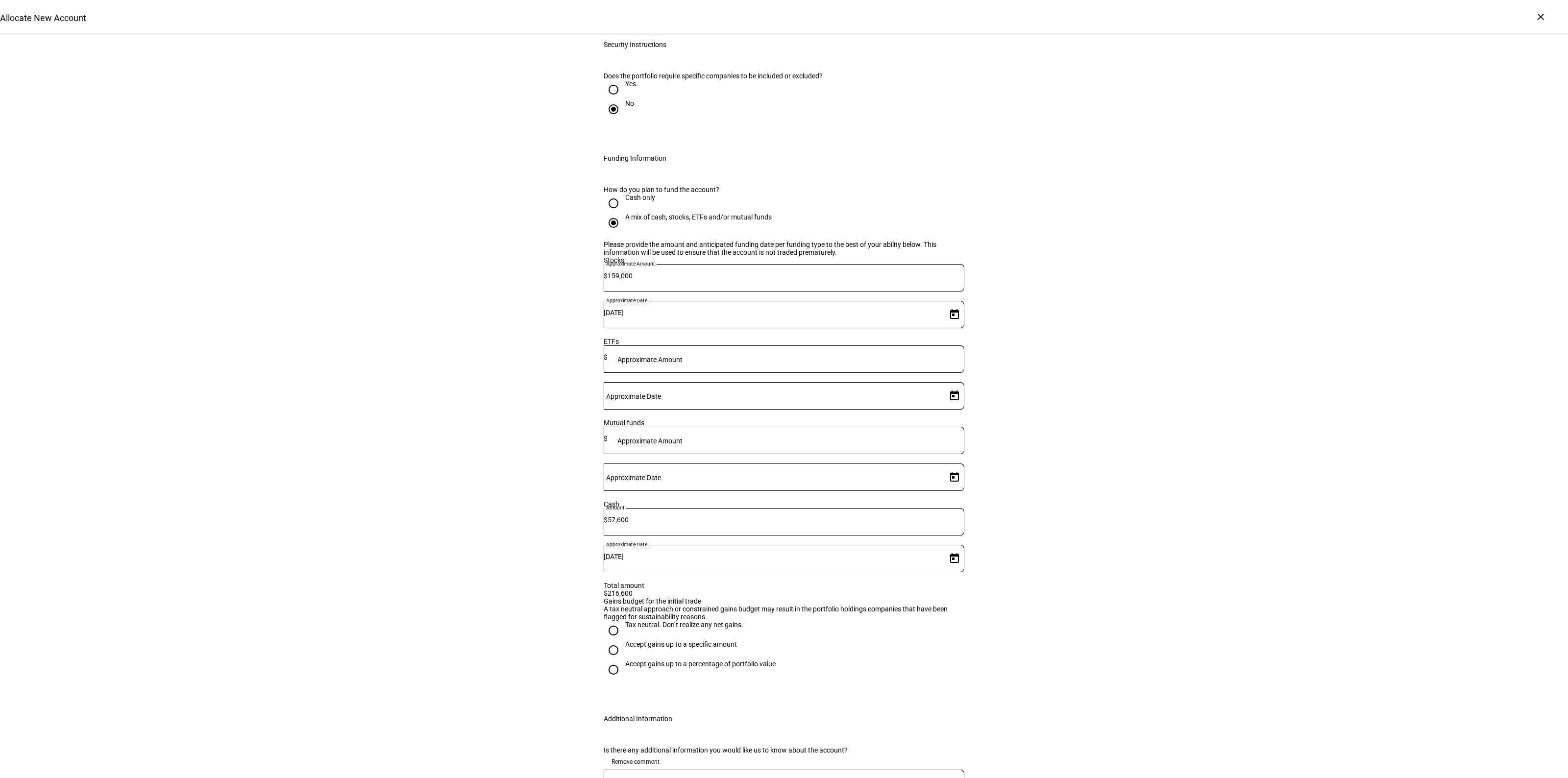
click at [640, 640] on div "Accept gains up to a specific amount" at bounding box center [681, 644] width 111 height 8
click at [623, 640] on input "Accept gains up to a specific amount" at bounding box center [613, 650] width 20 height 20
radio input "true"
click at [647, 687] on div at bounding box center [652, 701] width 88 height 28
type input "4,000"
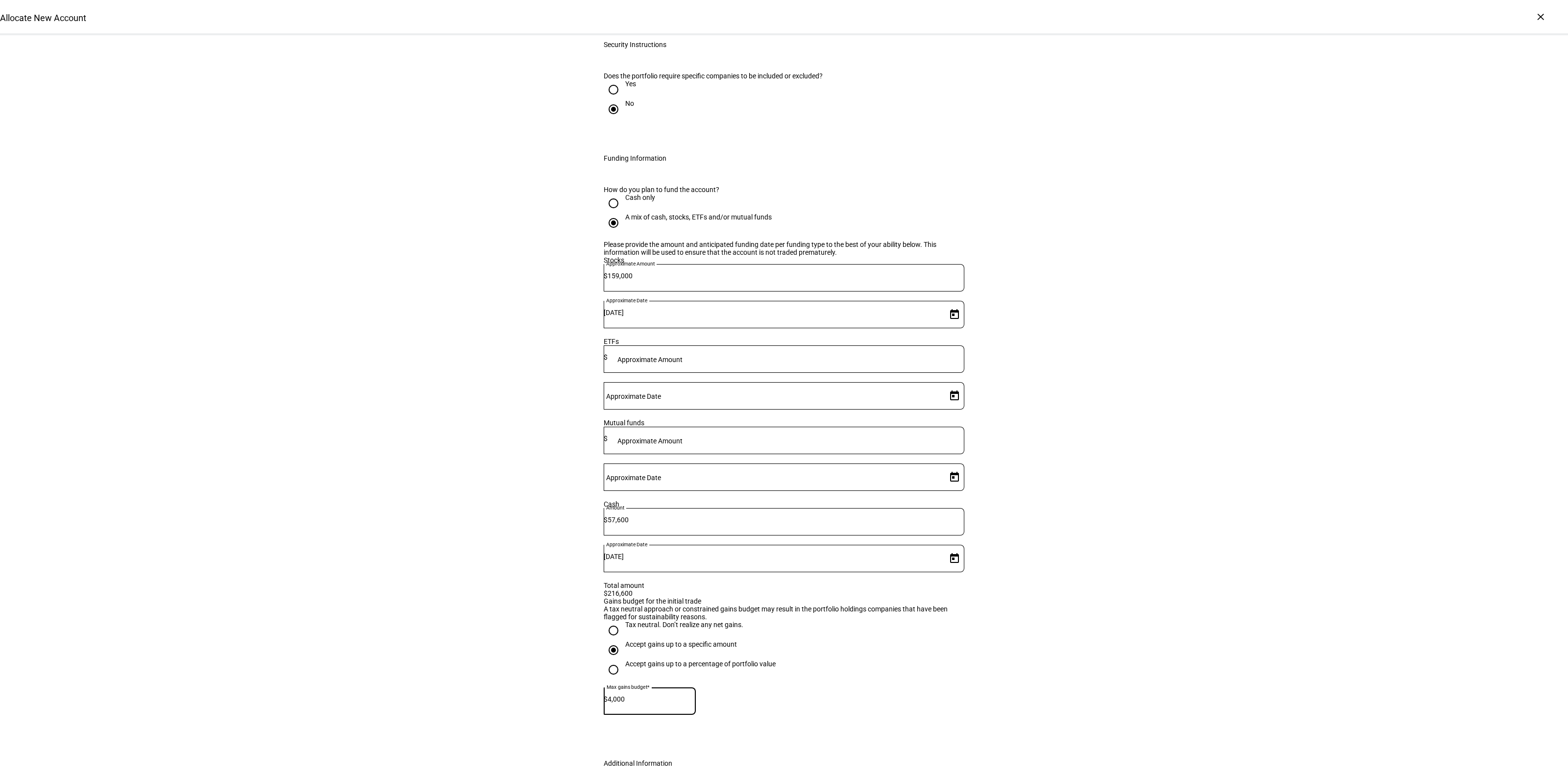
click at [1290, 524] on div "Allocate New Account Complete and submit this form to allocate a new account to…" at bounding box center [784, 14] width 1568 height 2285
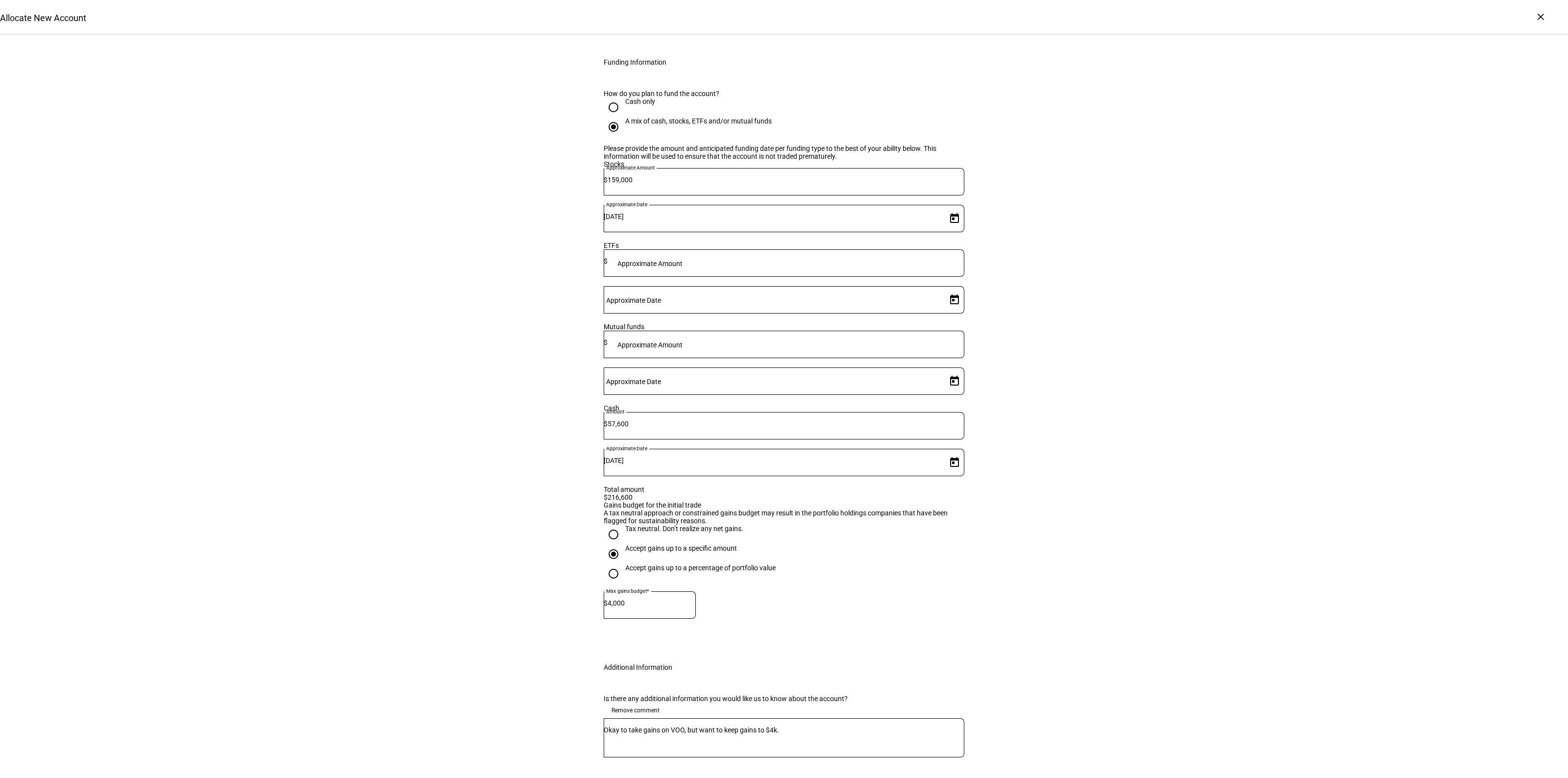
scroll to position [1487, 0]
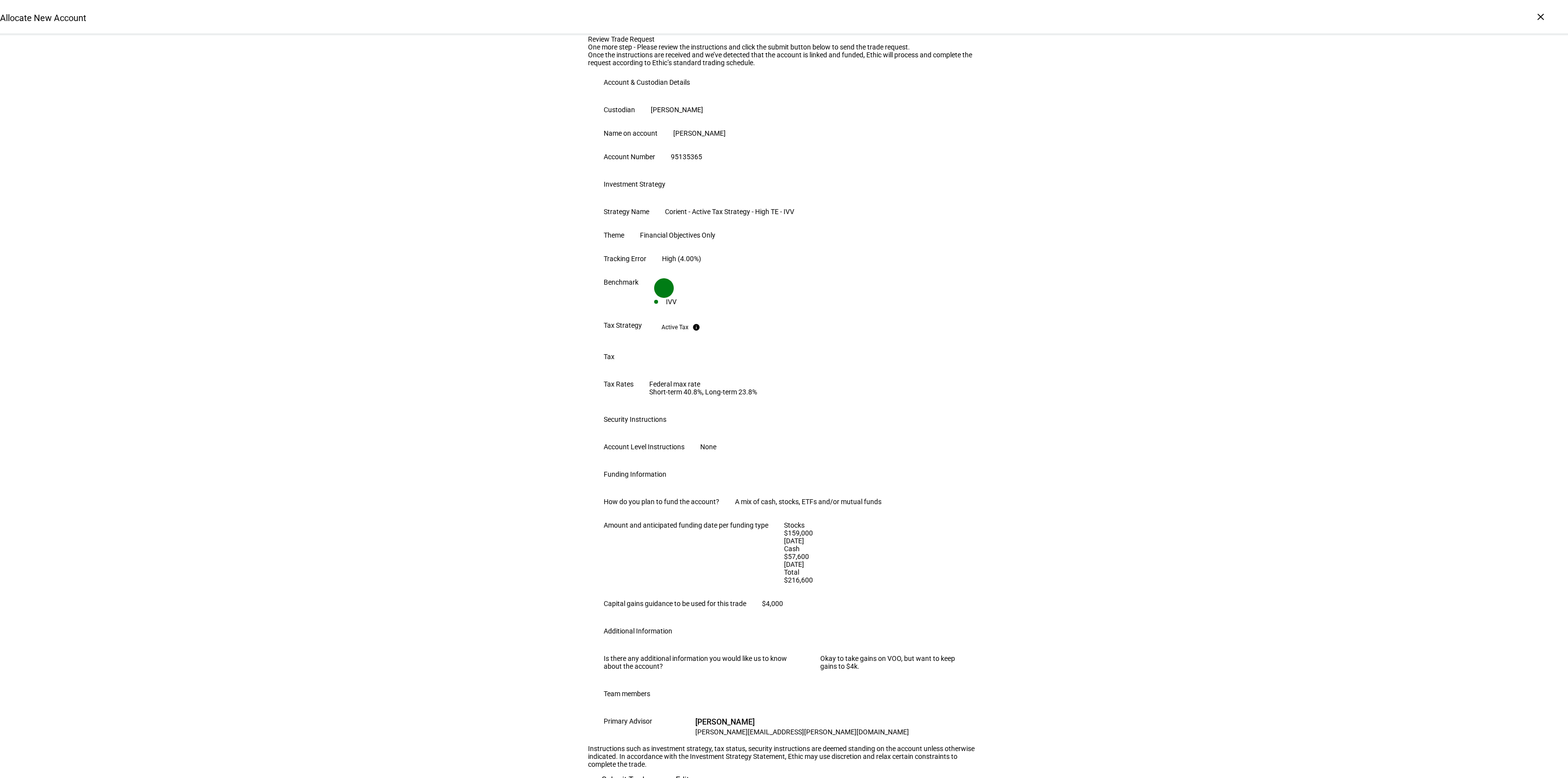
scroll to position [274, 0]
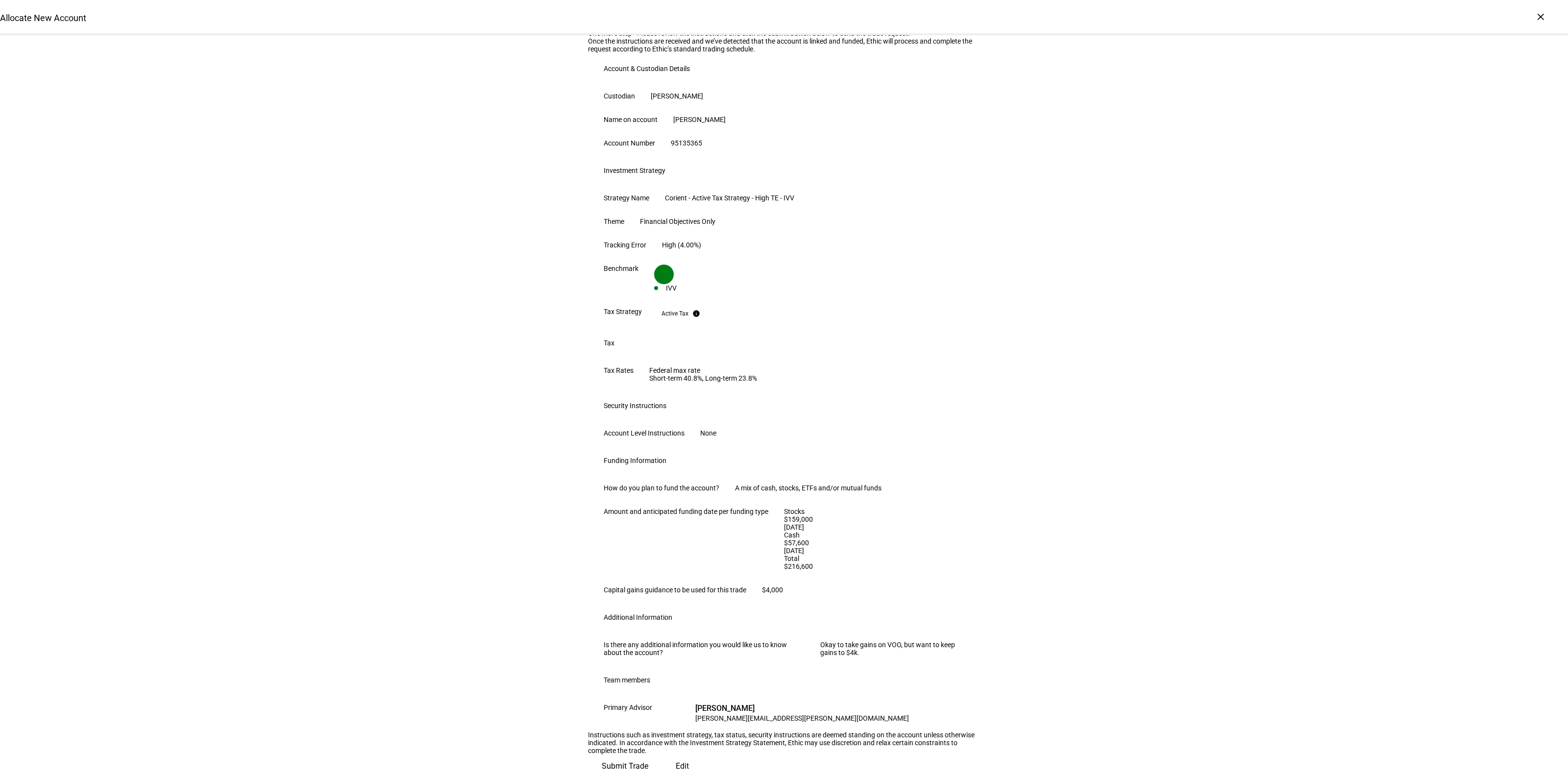
click at [1123, 478] on div "Review Trade Request One more step - Please review the instructions and click t…" at bounding box center [784, 399] width 1568 height 756
click at [662, 754] on span at bounding box center [682, 765] width 41 height 23
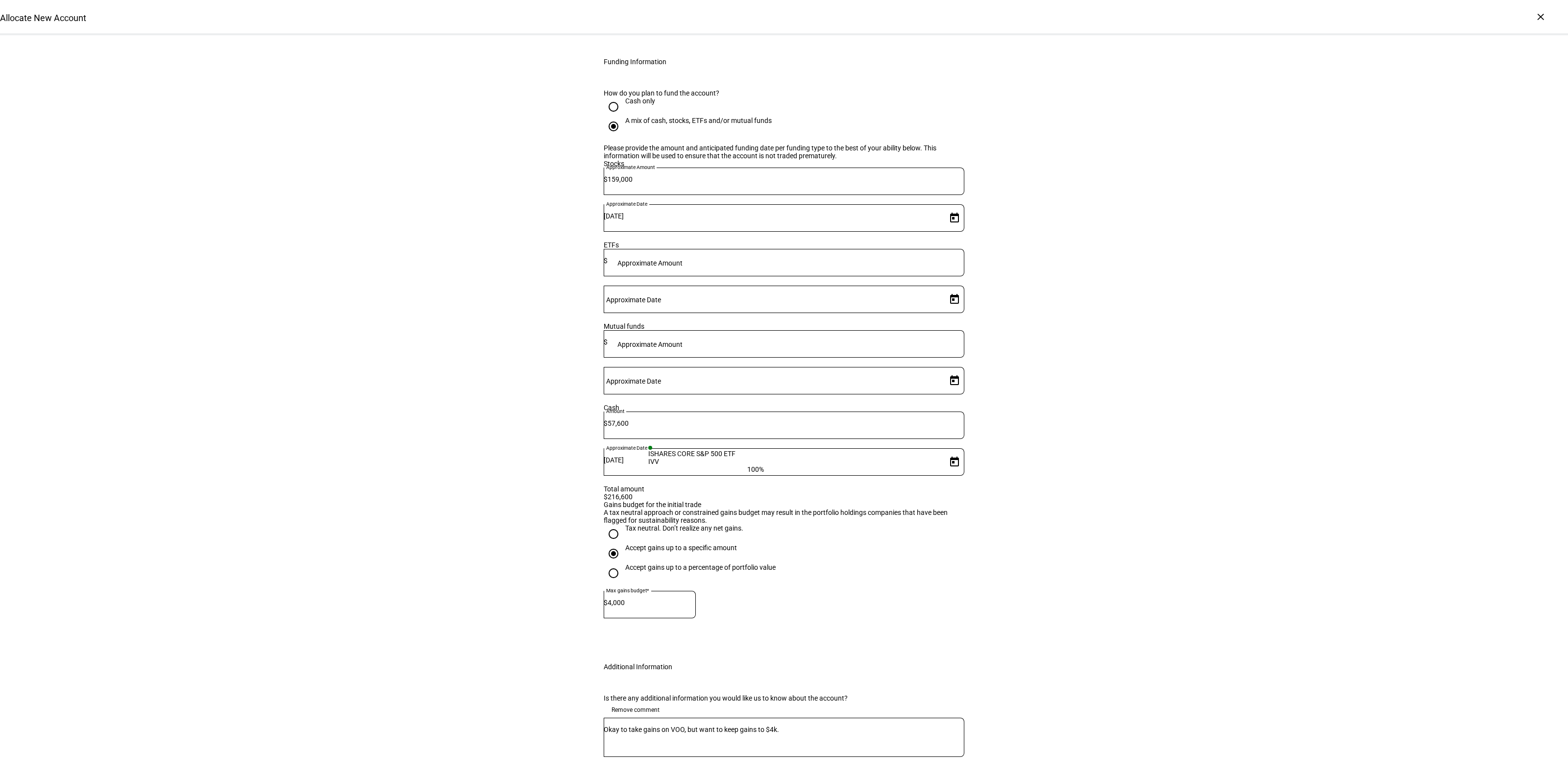
scroll to position [1408, 0]
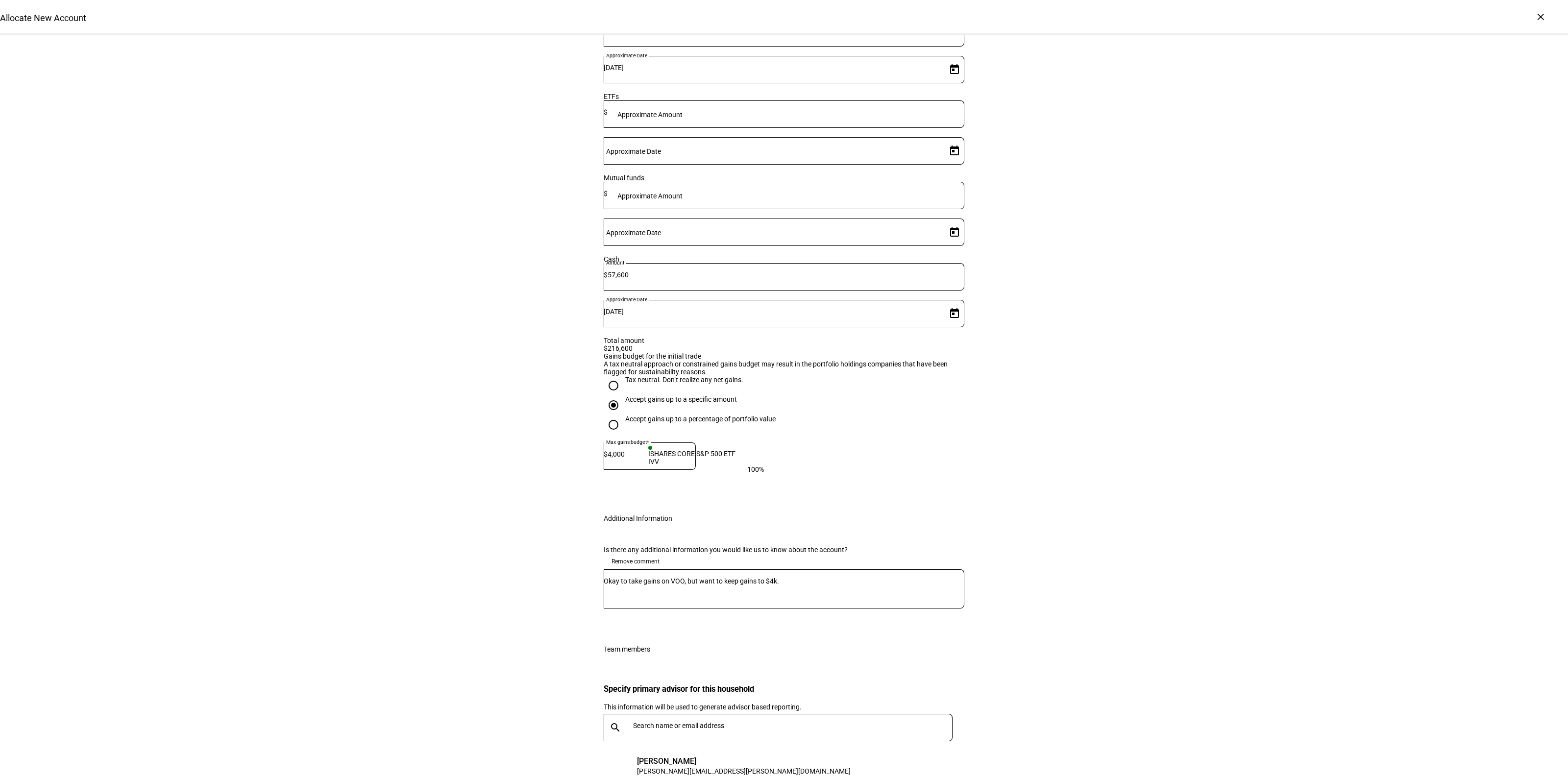
click at [924, 577] on textarea "Okay to take gains on VOO, but want to keep gains to $4k." at bounding box center [784, 589] width 361 height 23
drag, startPoint x: 759, startPoint y: 464, endPoint x: 807, endPoint y: 464, distance: 48.0
click at [760, 577] on textarea "Okay to take gains on VOO, but want to keep gains to $4k." at bounding box center [784, 589] width 361 height 23
drag, startPoint x: 809, startPoint y: 464, endPoint x: 763, endPoint y: 466, distance: 46.0
click at [763, 577] on textarea "Okay to take gains on VOO, but want to keep gains to $4k." at bounding box center [784, 589] width 361 height 23
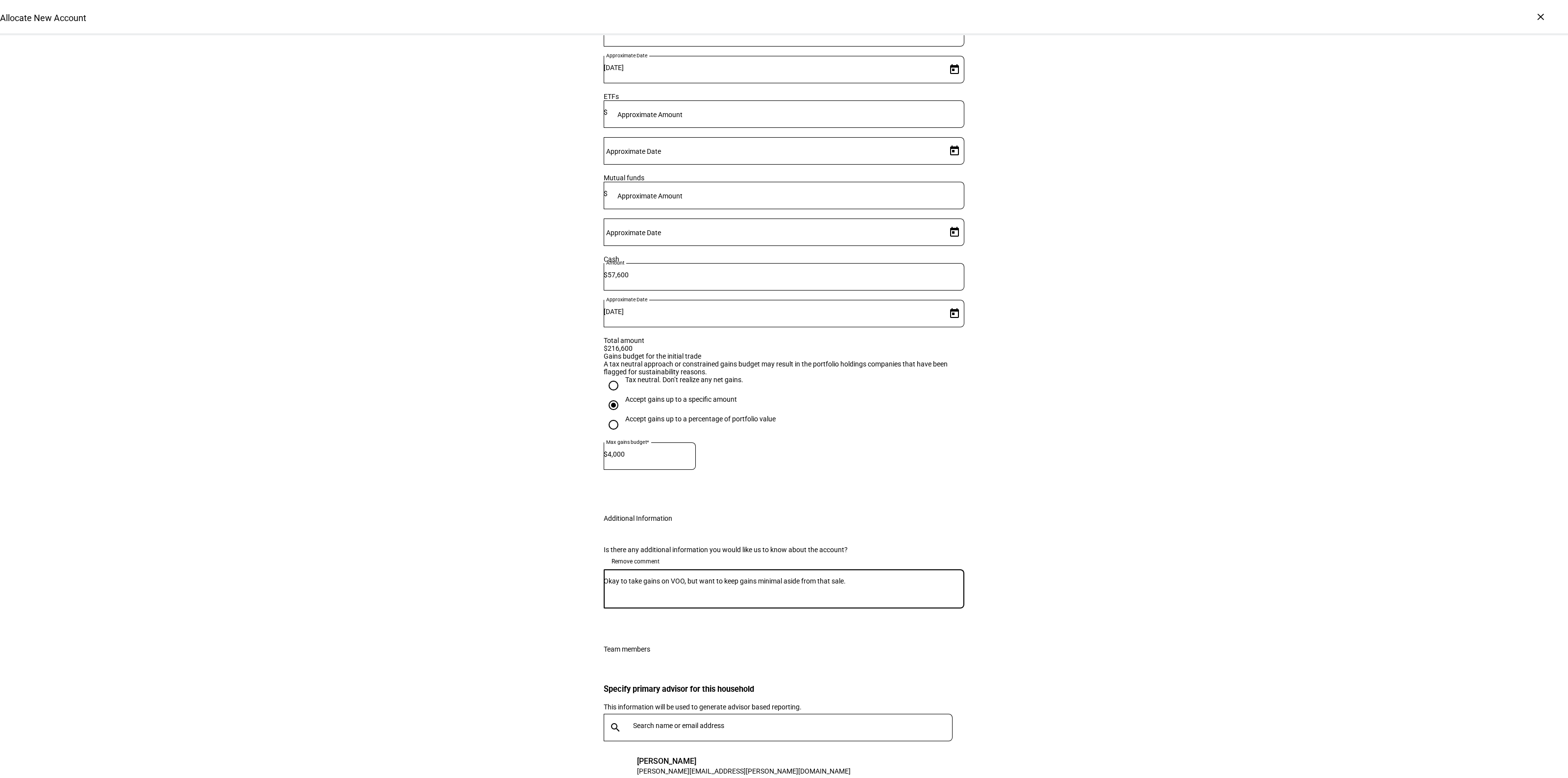
type textarea "Okay to take gains on VOO, but want to keep gains minimal aside from that sale."
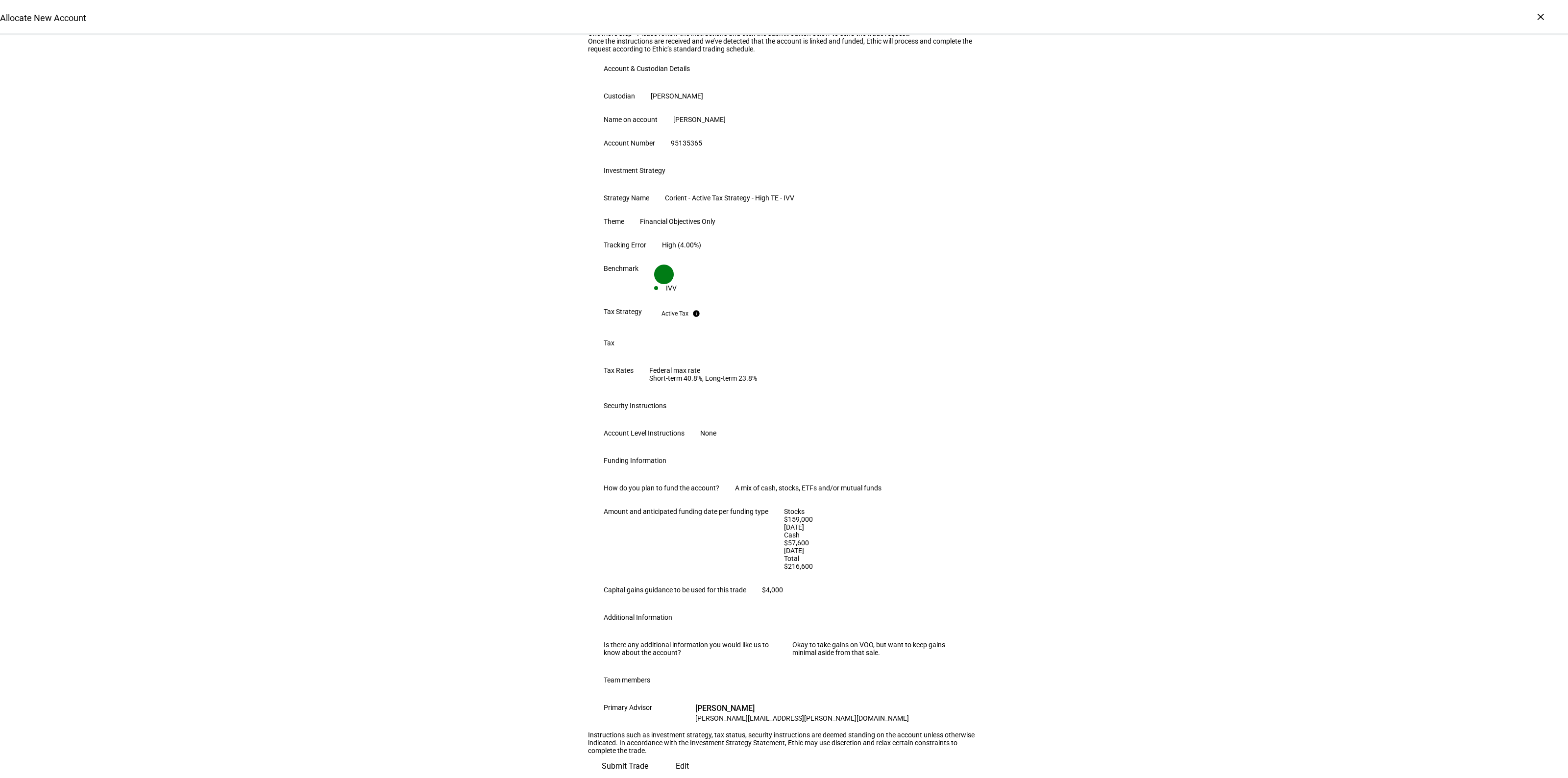
scroll to position [274, 0]
click at [648, 754] on span "Submit Trade" at bounding box center [625, 765] width 47 height 23
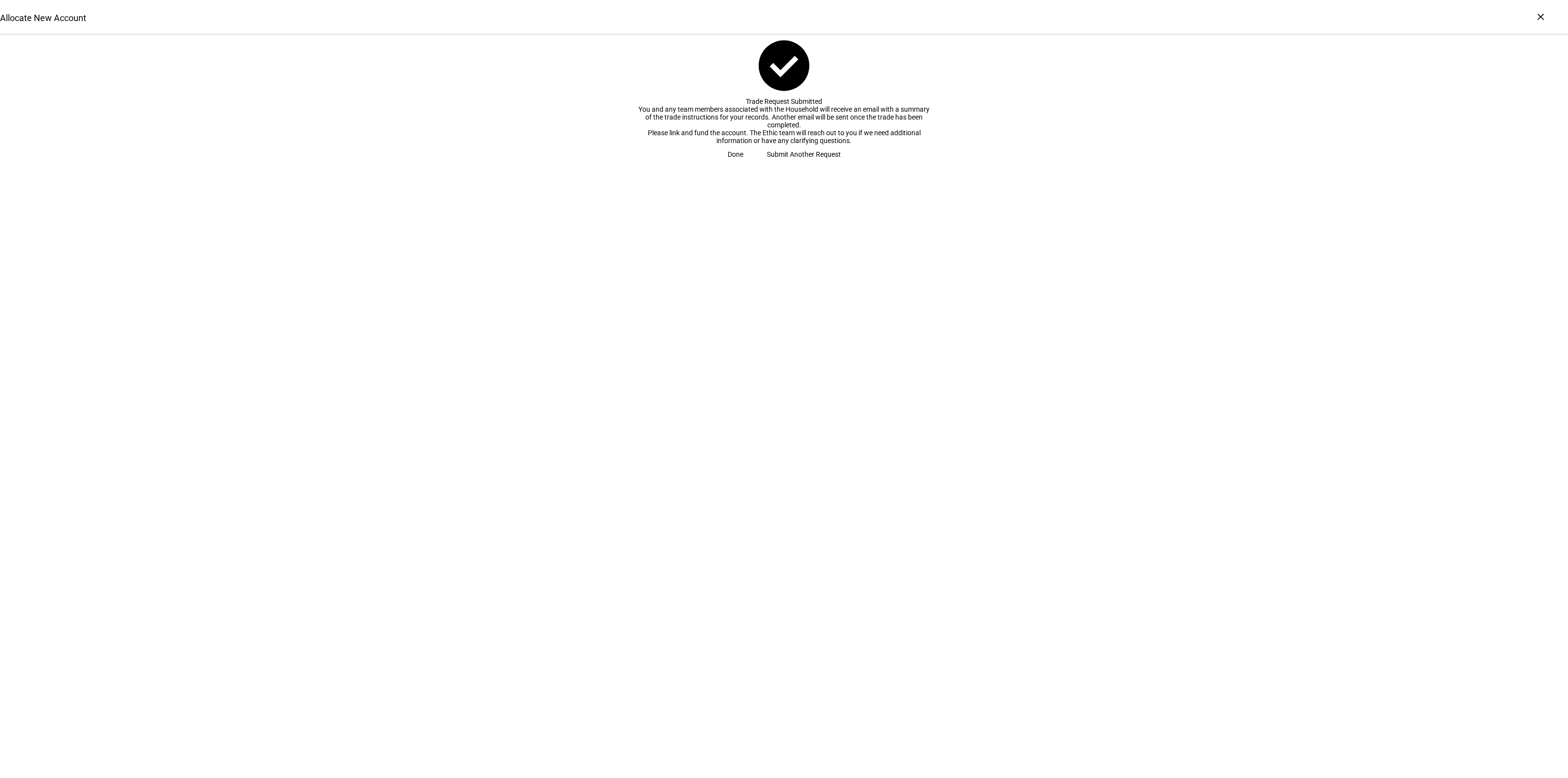
click at [783, 164] on span "Submit Another Request" at bounding box center [804, 154] width 74 height 20
